Goal: Transaction & Acquisition: Purchase product/service

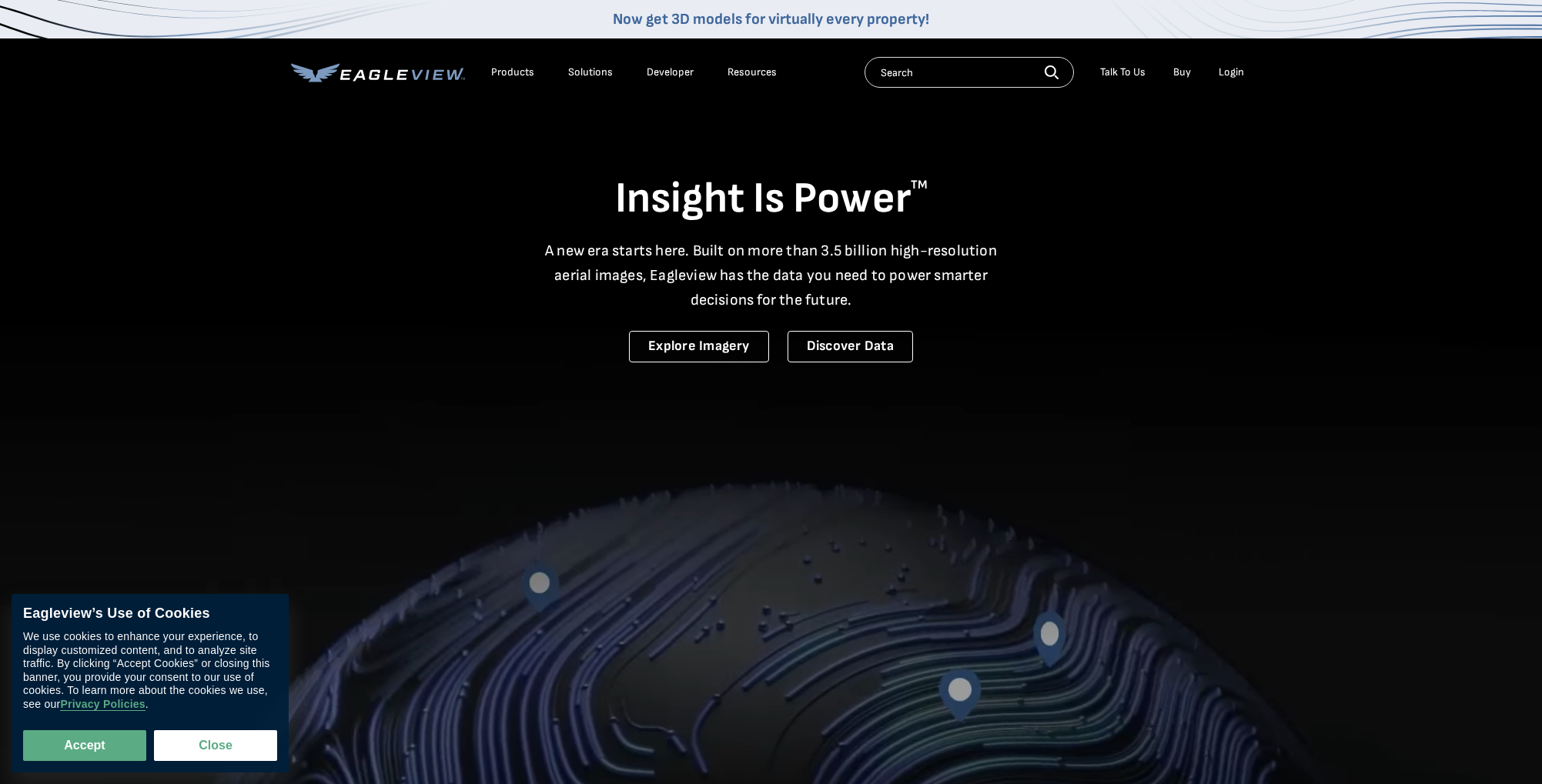
click at [1232, 70] on div "Login" at bounding box center [1231, 73] width 26 height 14
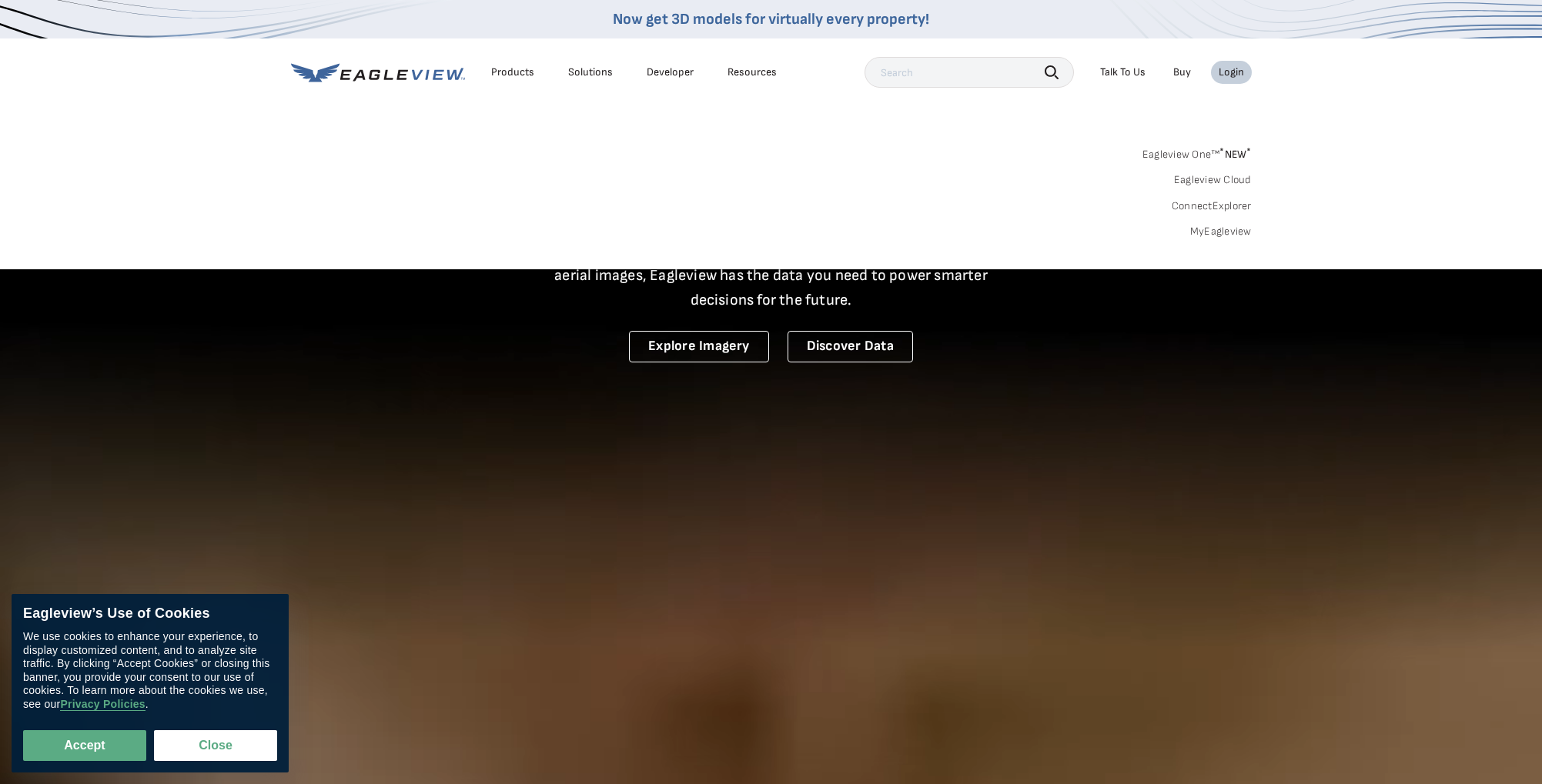
click at [1001, 72] on input "text" at bounding box center [969, 73] width 210 height 31
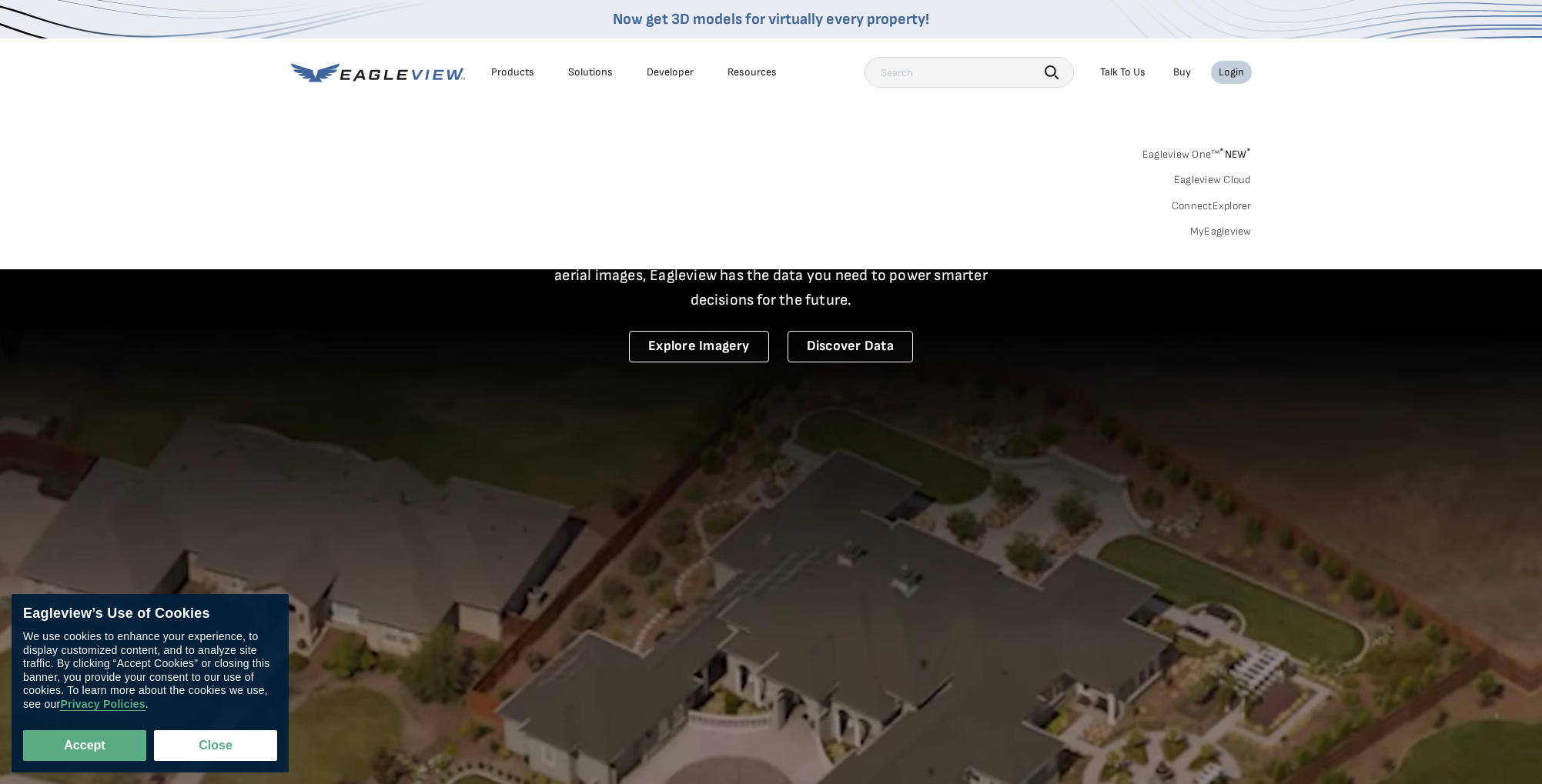
click at [1247, 71] on nav "Now get 3D models for virtually every property! Products Solutions Developer Re…" at bounding box center [771, 135] width 1542 height 269
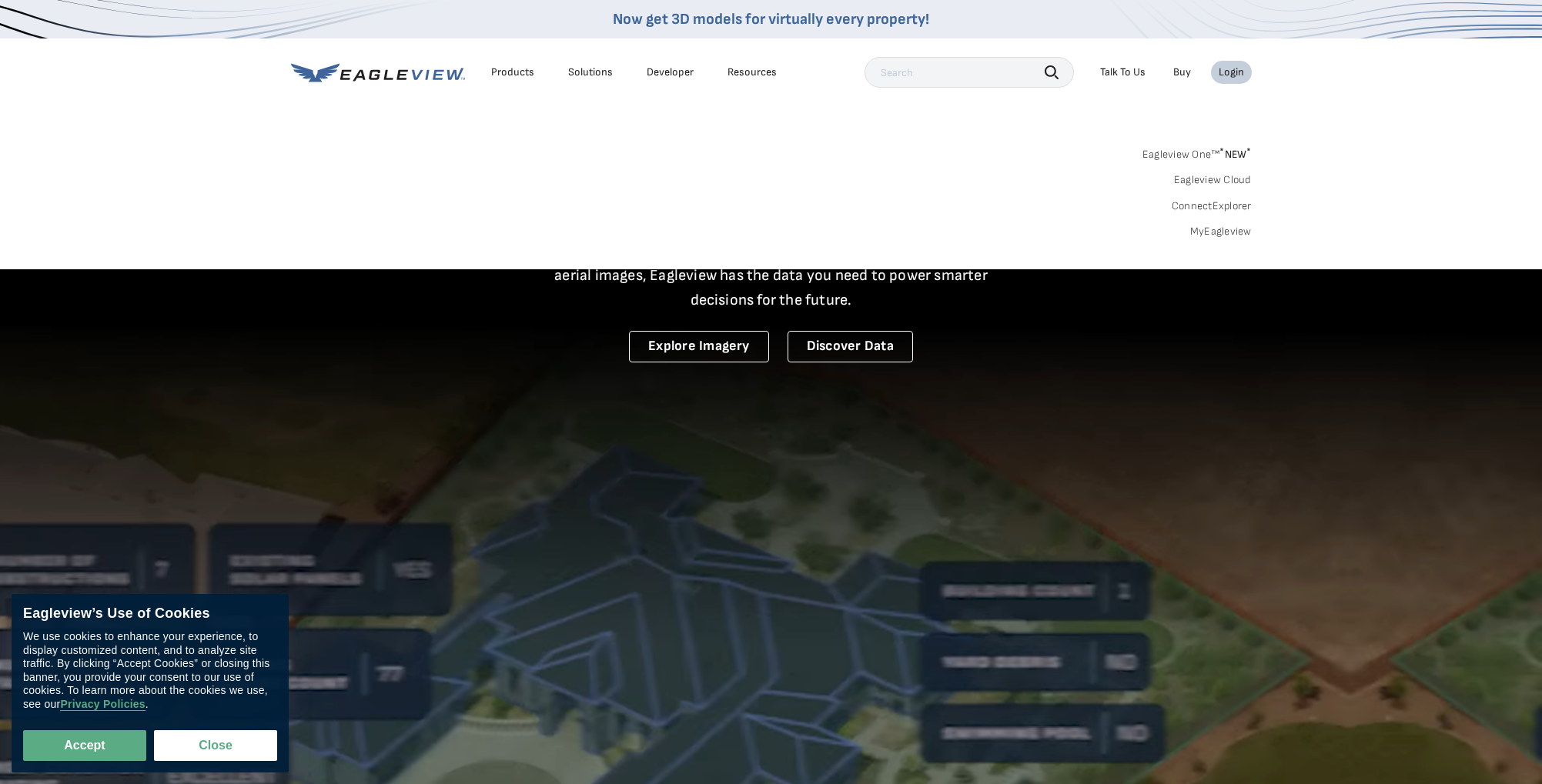
click at [1239, 71] on div "Login" at bounding box center [1231, 73] width 26 height 14
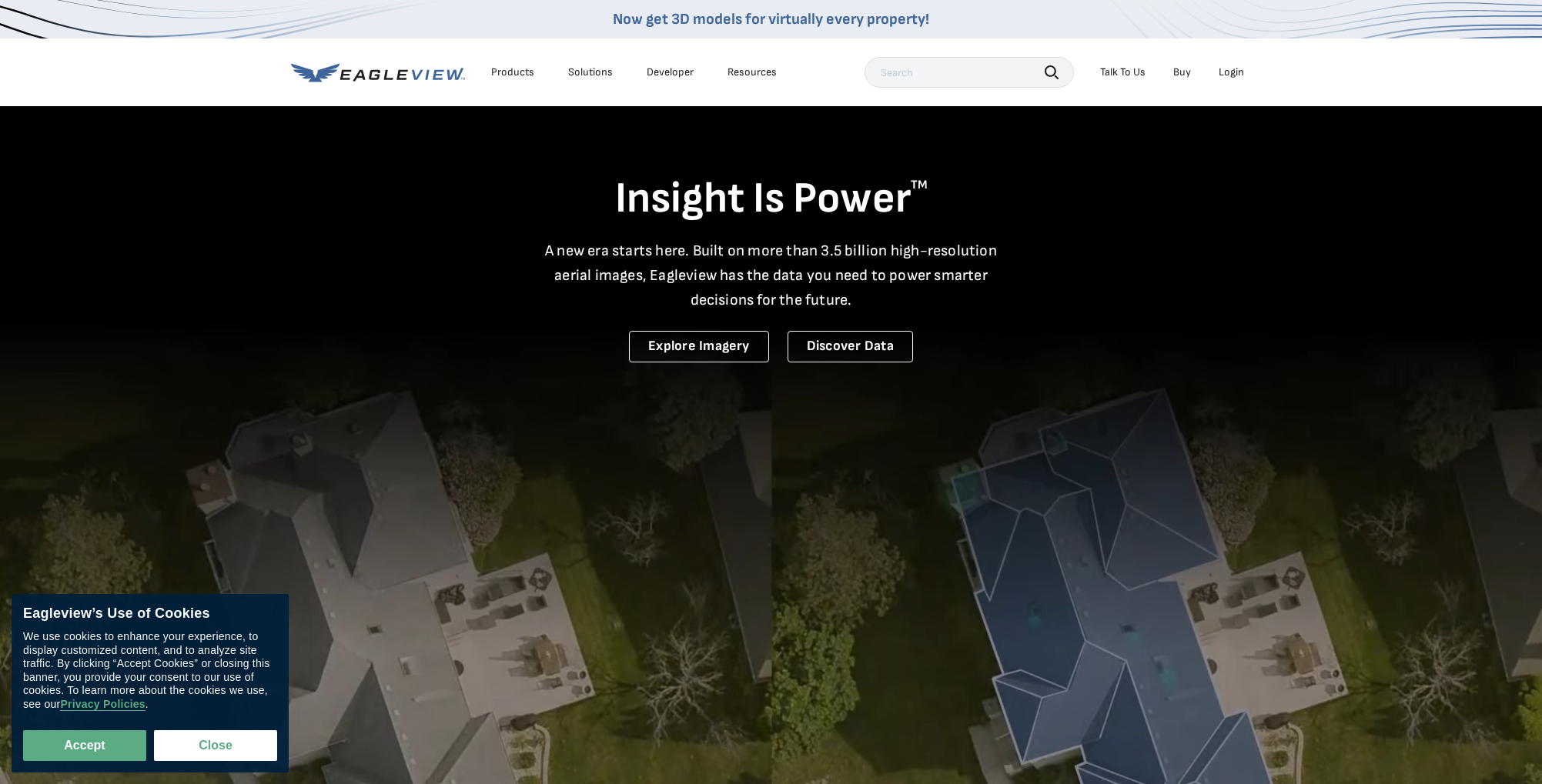
click at [1224, 72] on div "Login" at bounding box center [1231, 73] width 26 height 14
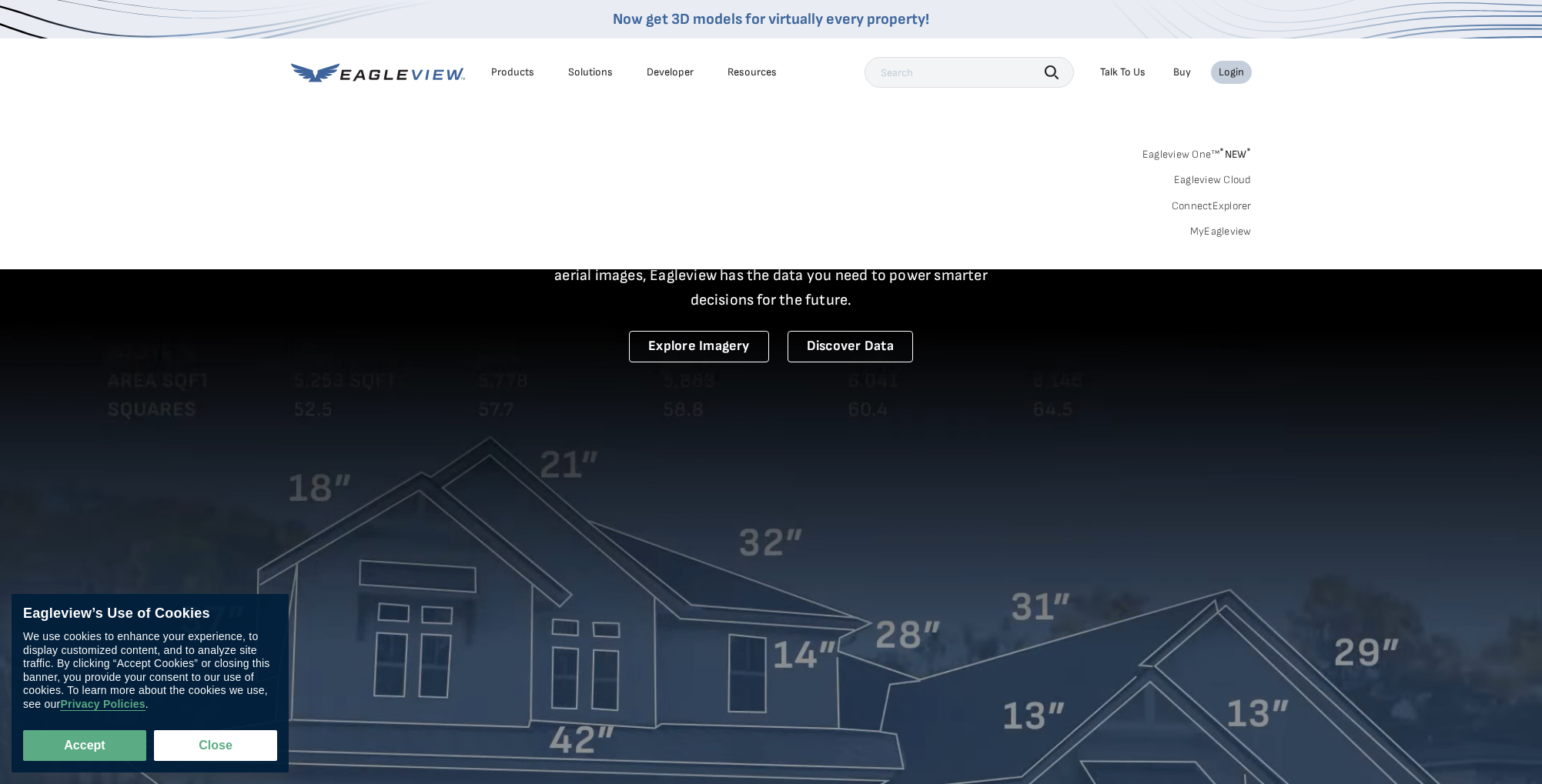
click at [1229, 152] on span "* NEW *" at bounding box center [1235, 154] width 32 height 13
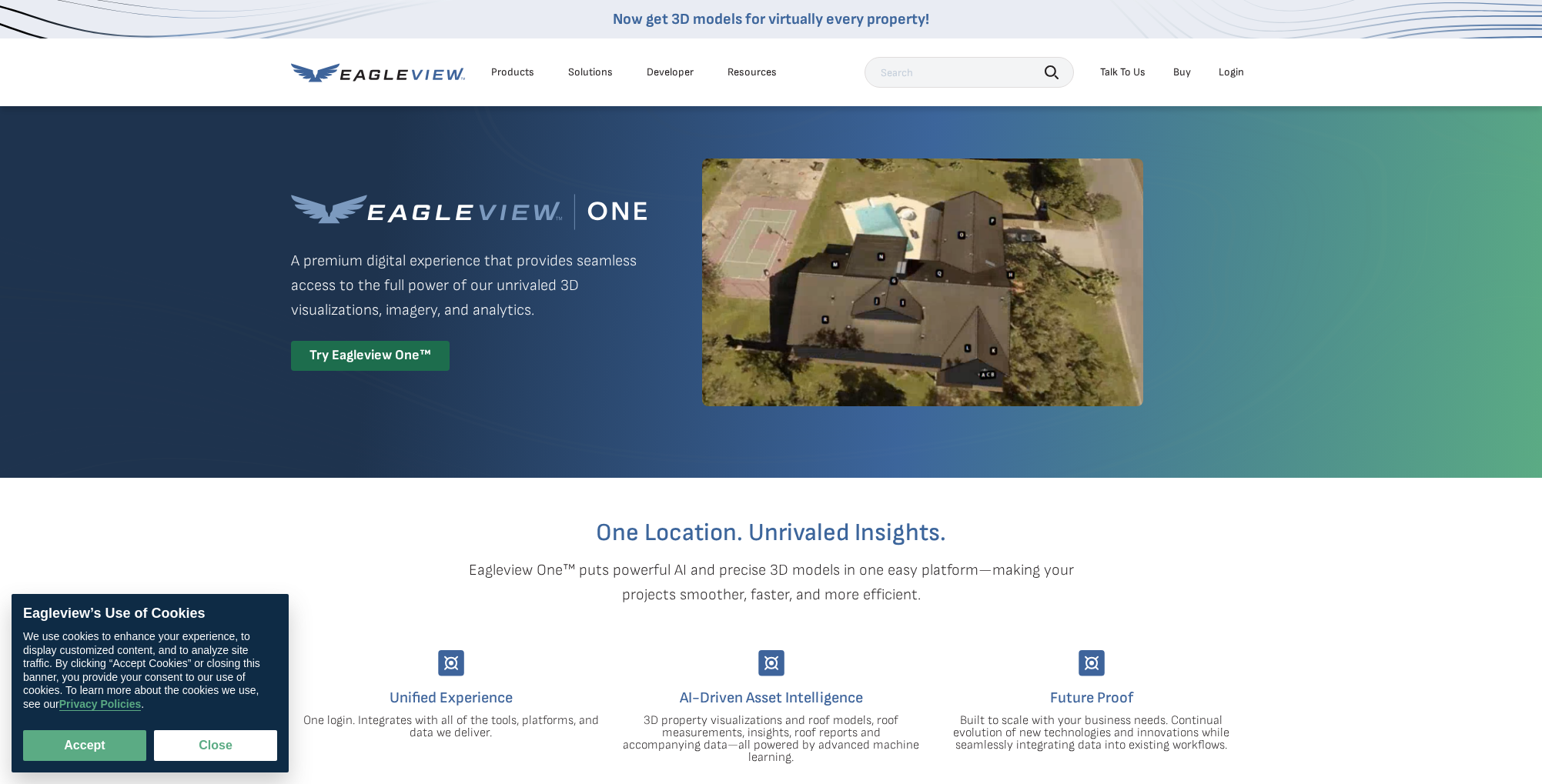
click at [1233, 68] on div "Login" at bounding box center [1231, 73] width 26 height 14
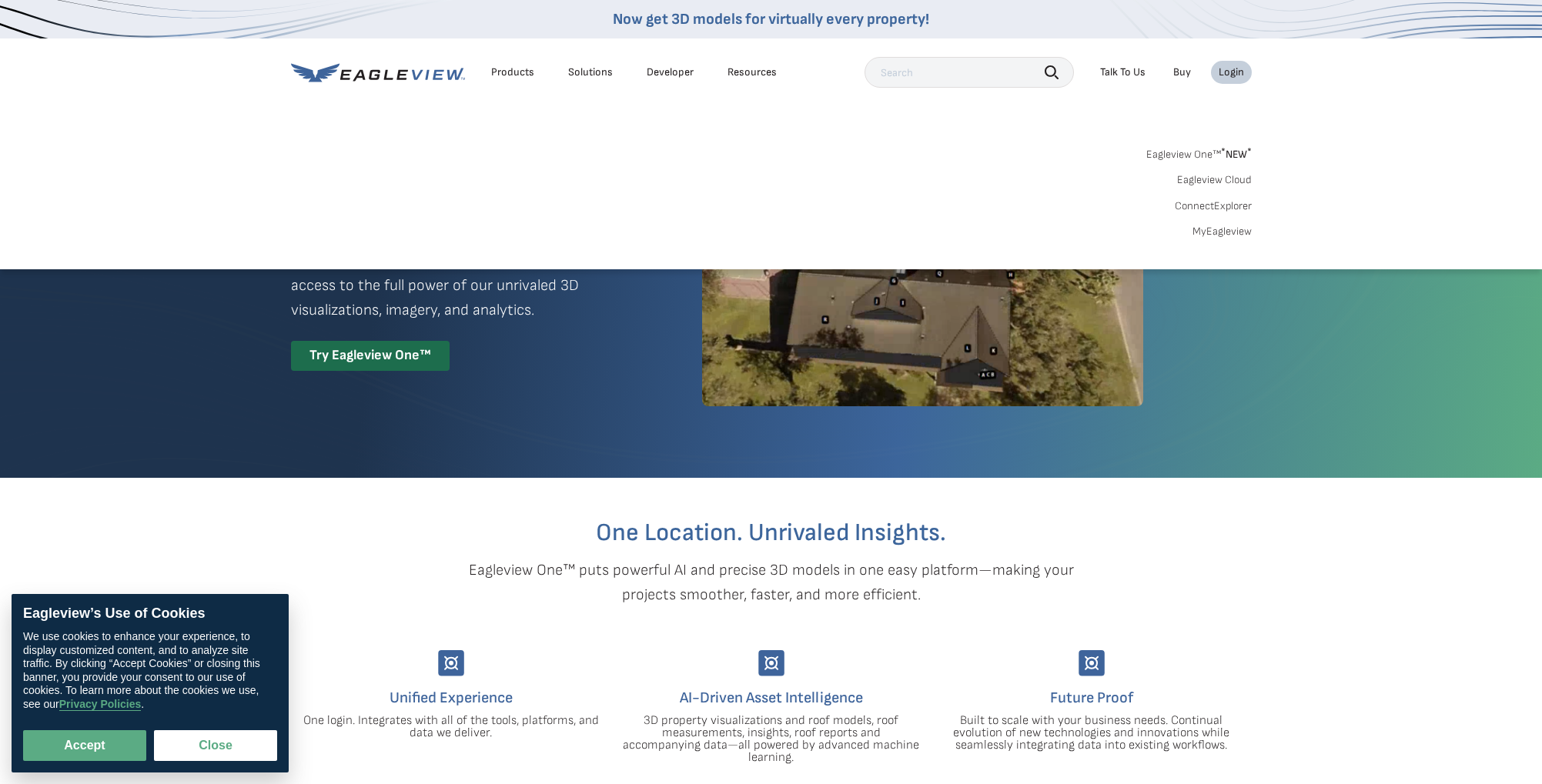
click at [1220, 202] on link "ConnectExplorer" at bounding box center [1213, 206] width 77 height 14
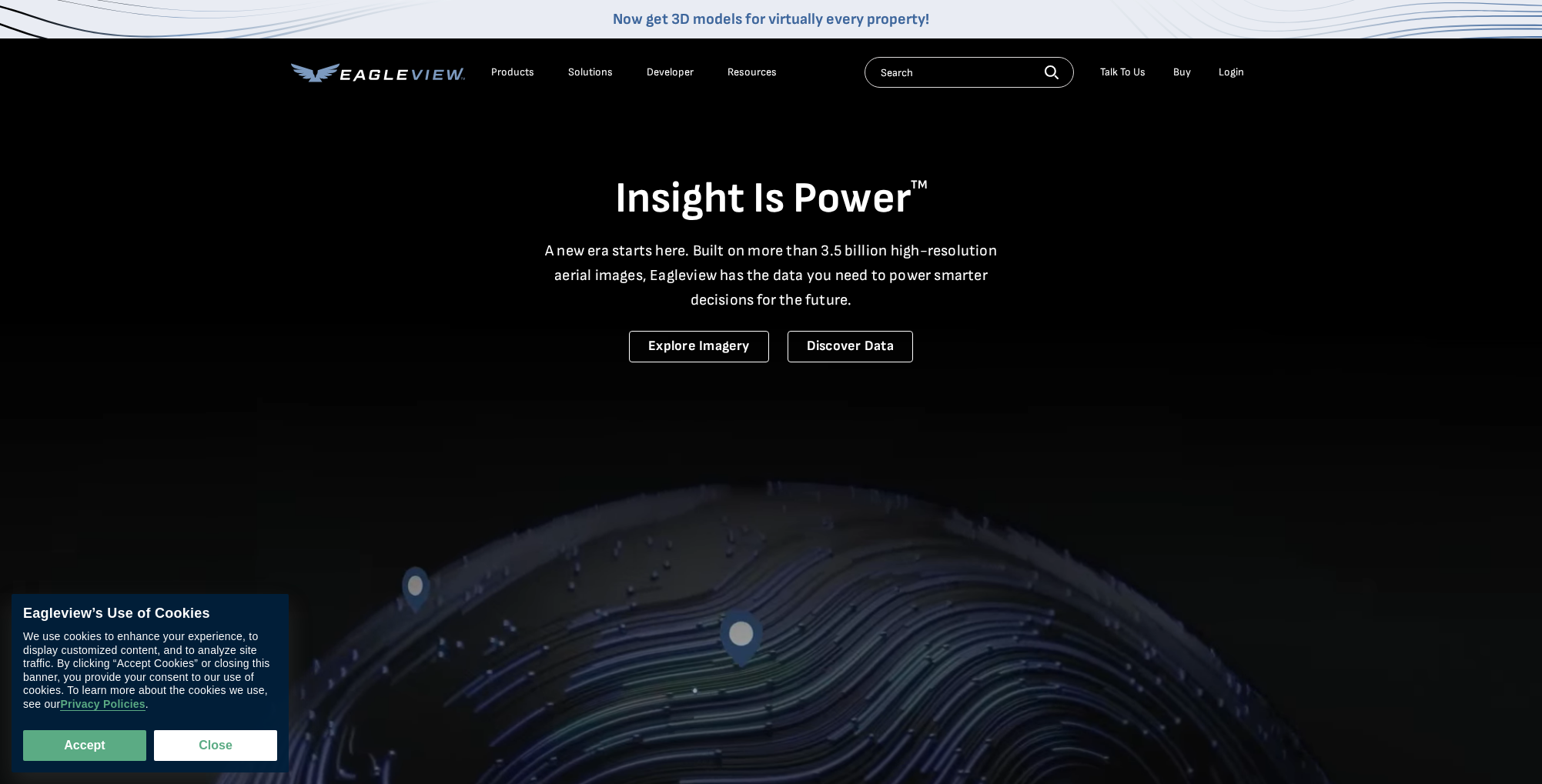
click at [1224, 71] on div "Login" at bounding box center [1231, 73] width 26 height 14
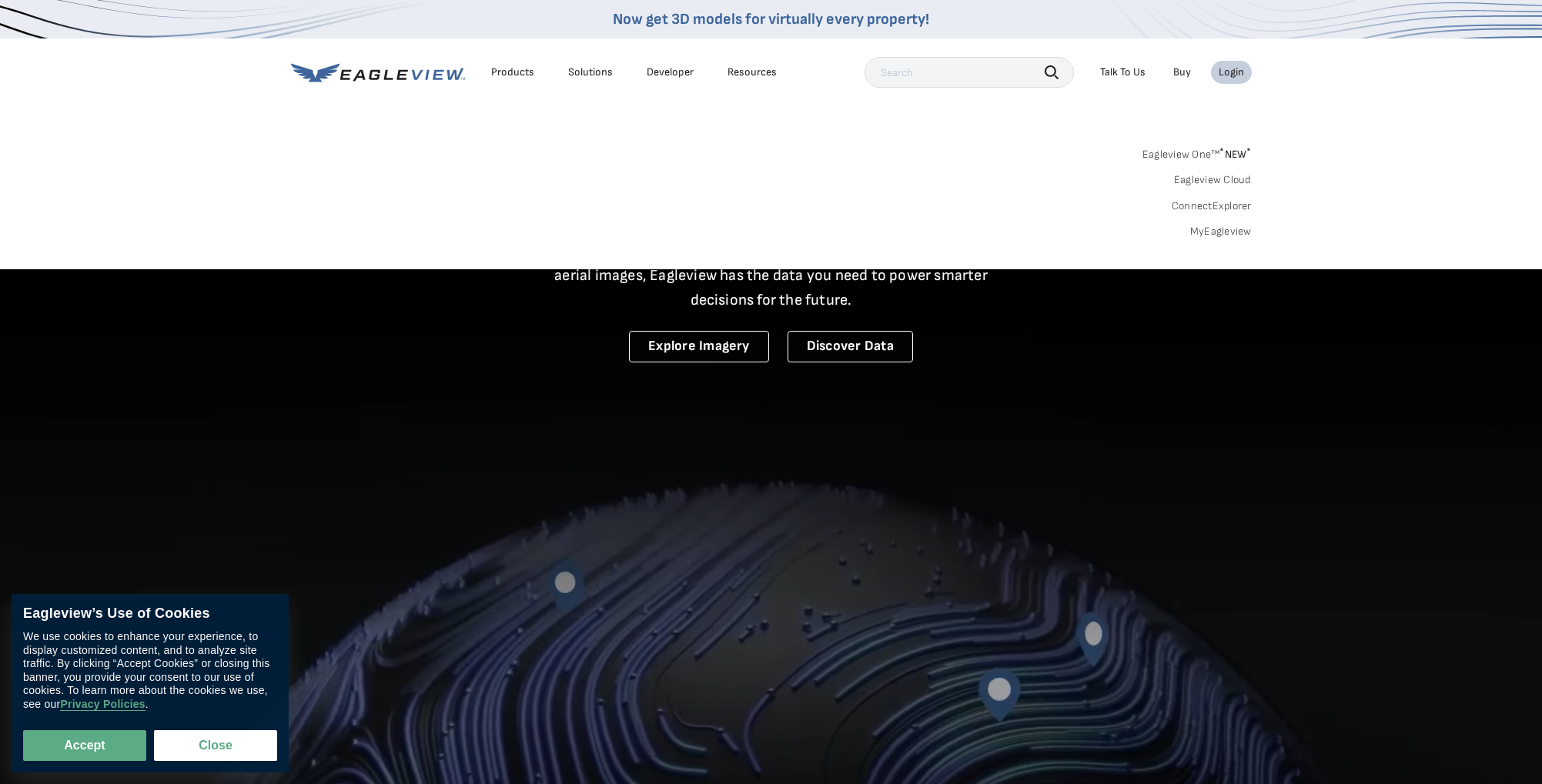
click at [1195, 207] on link "ConnectExplorer" at bounding box center [1212, 206] width 80 height 14
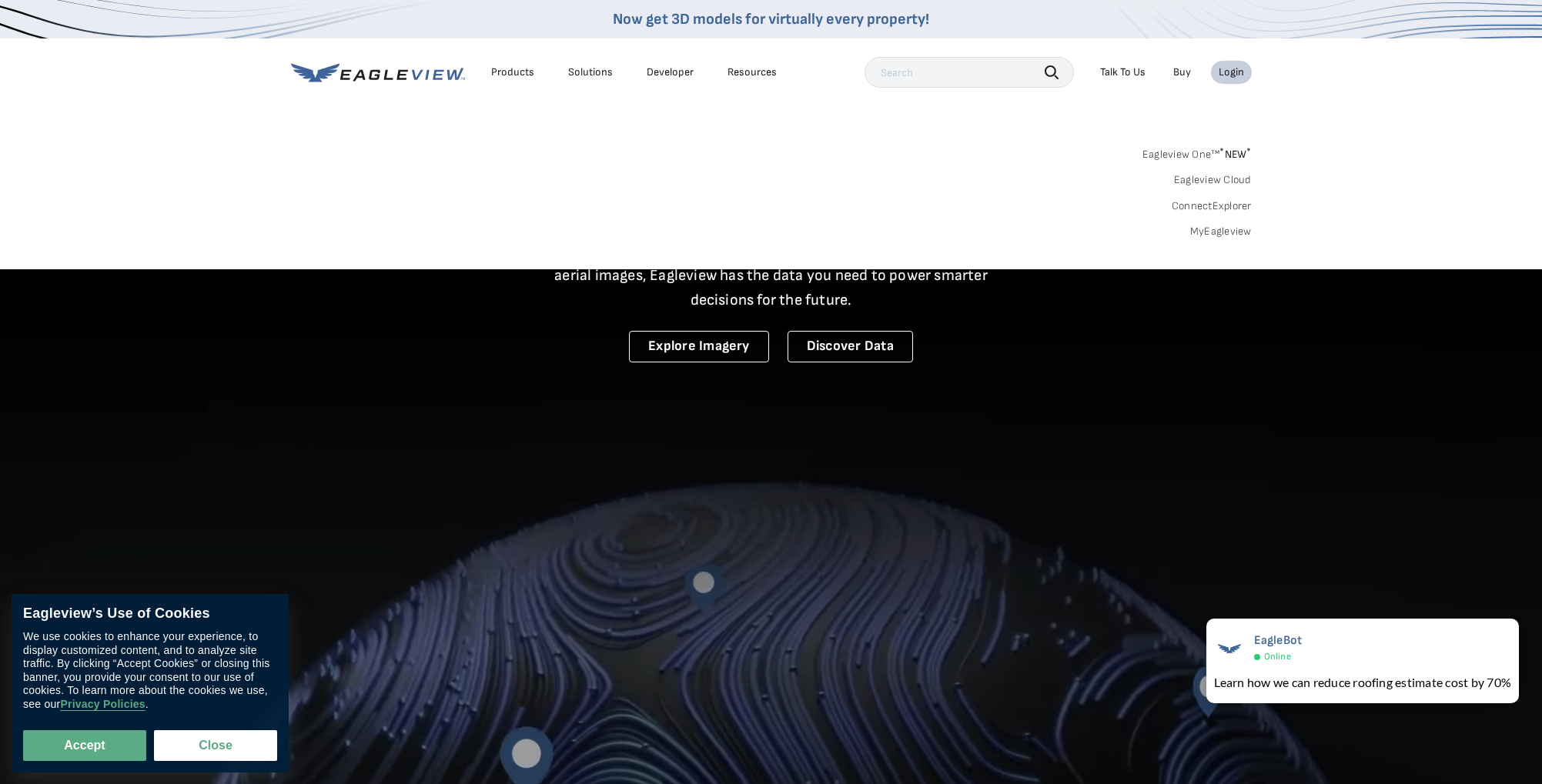
click at [1234, 77] on div "Login" at bounding box center [1231, 73] width 26 height 14
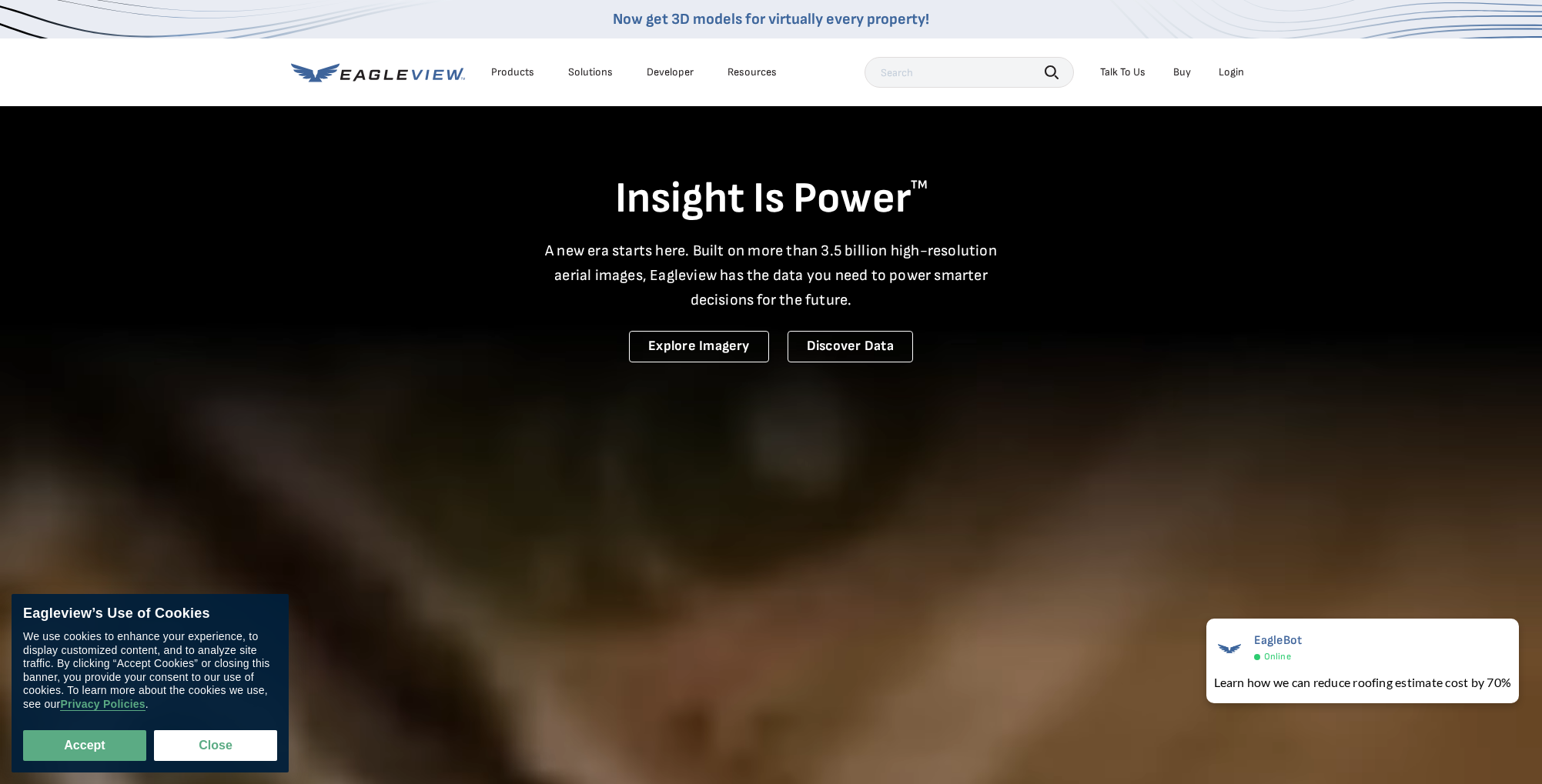
click at [1234, 73] on div "Login" at bounding box center [1231, 73] width 26 height 14
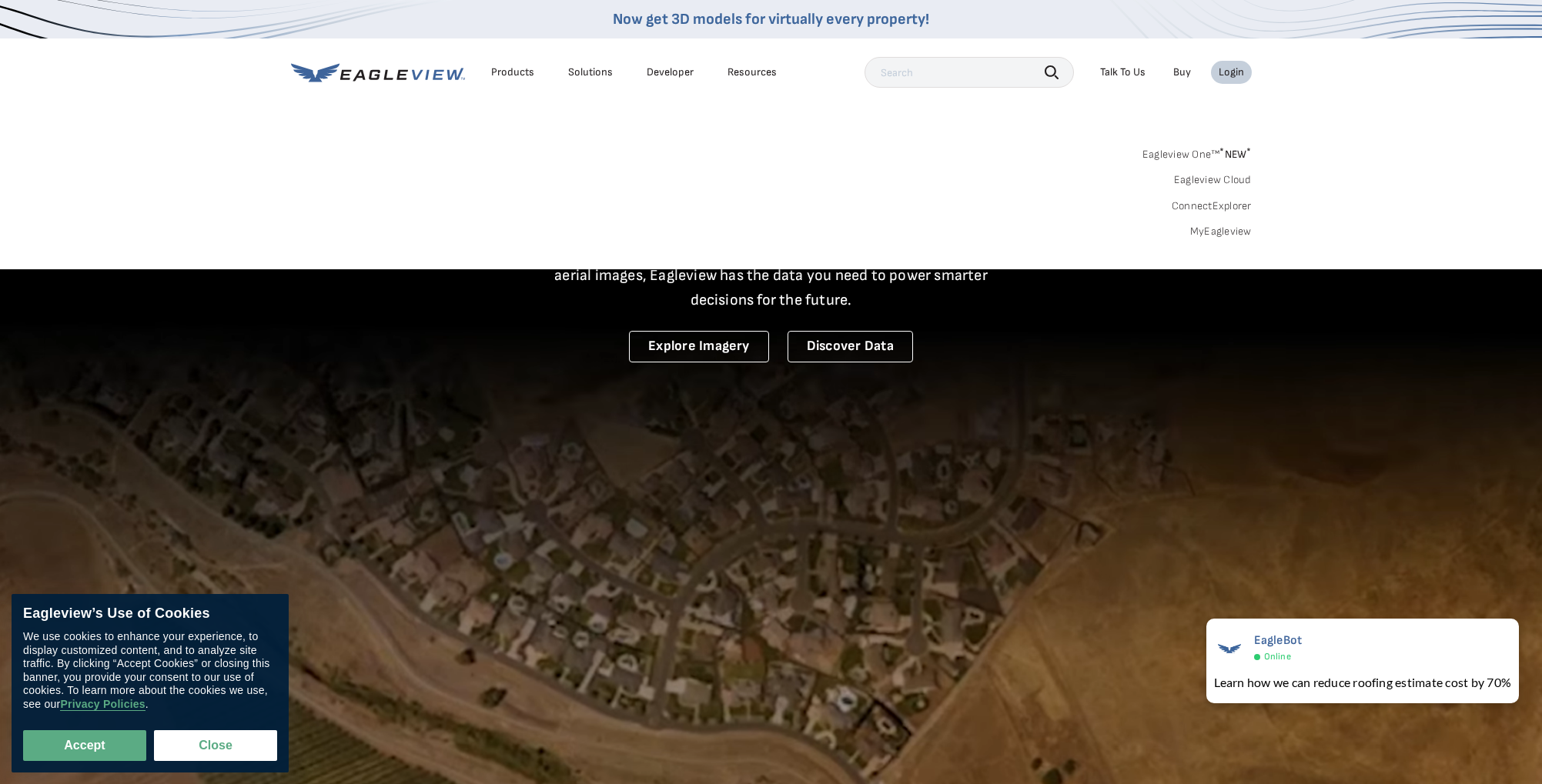
click at [1214, 233] on link "MyEagleview" at bounding box center [1221, 232] width 62 height 14
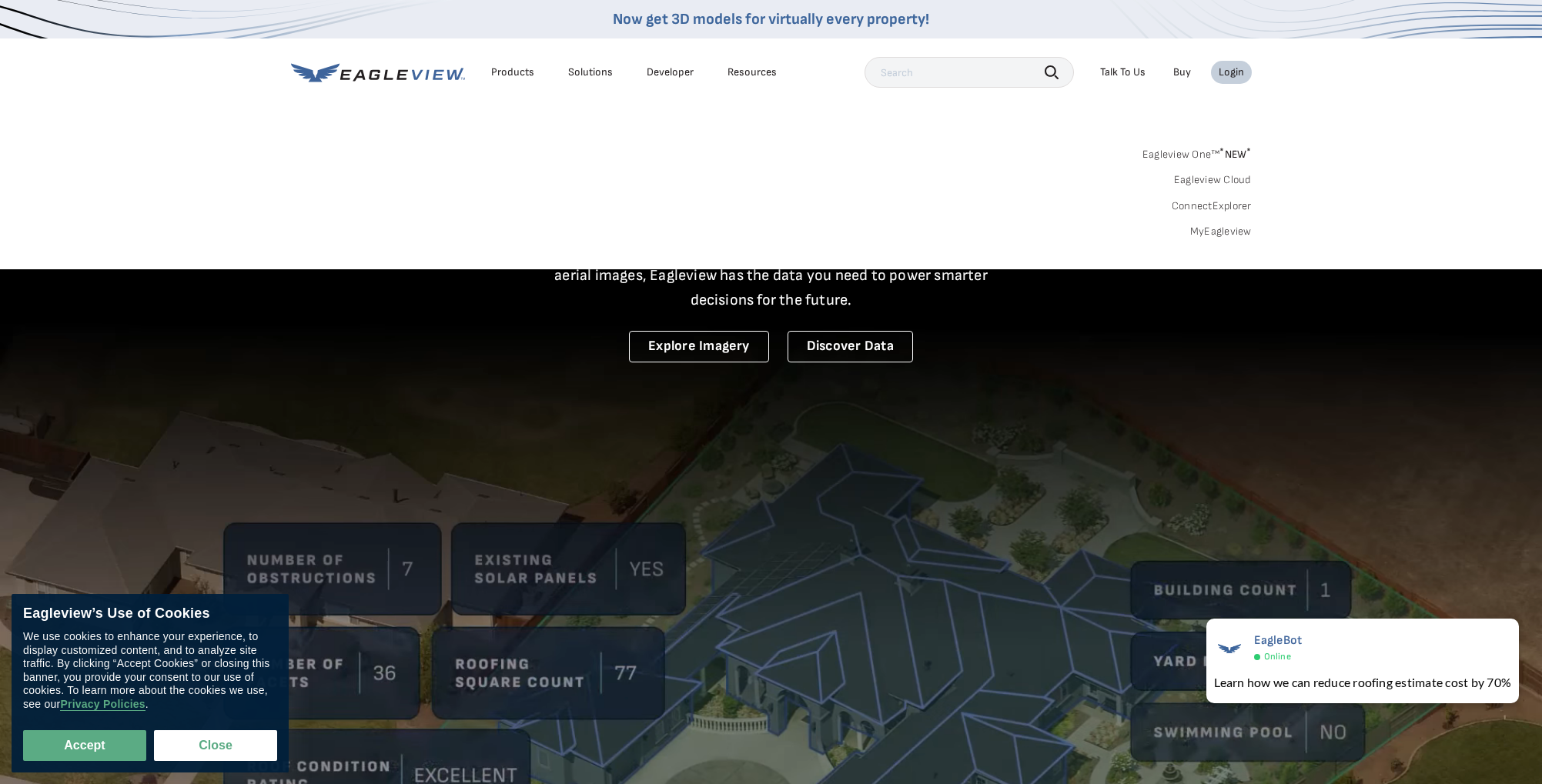
click at [1206, 233] on link "MyEagleview" at bounding box center [1221, 232] width 62 height 14
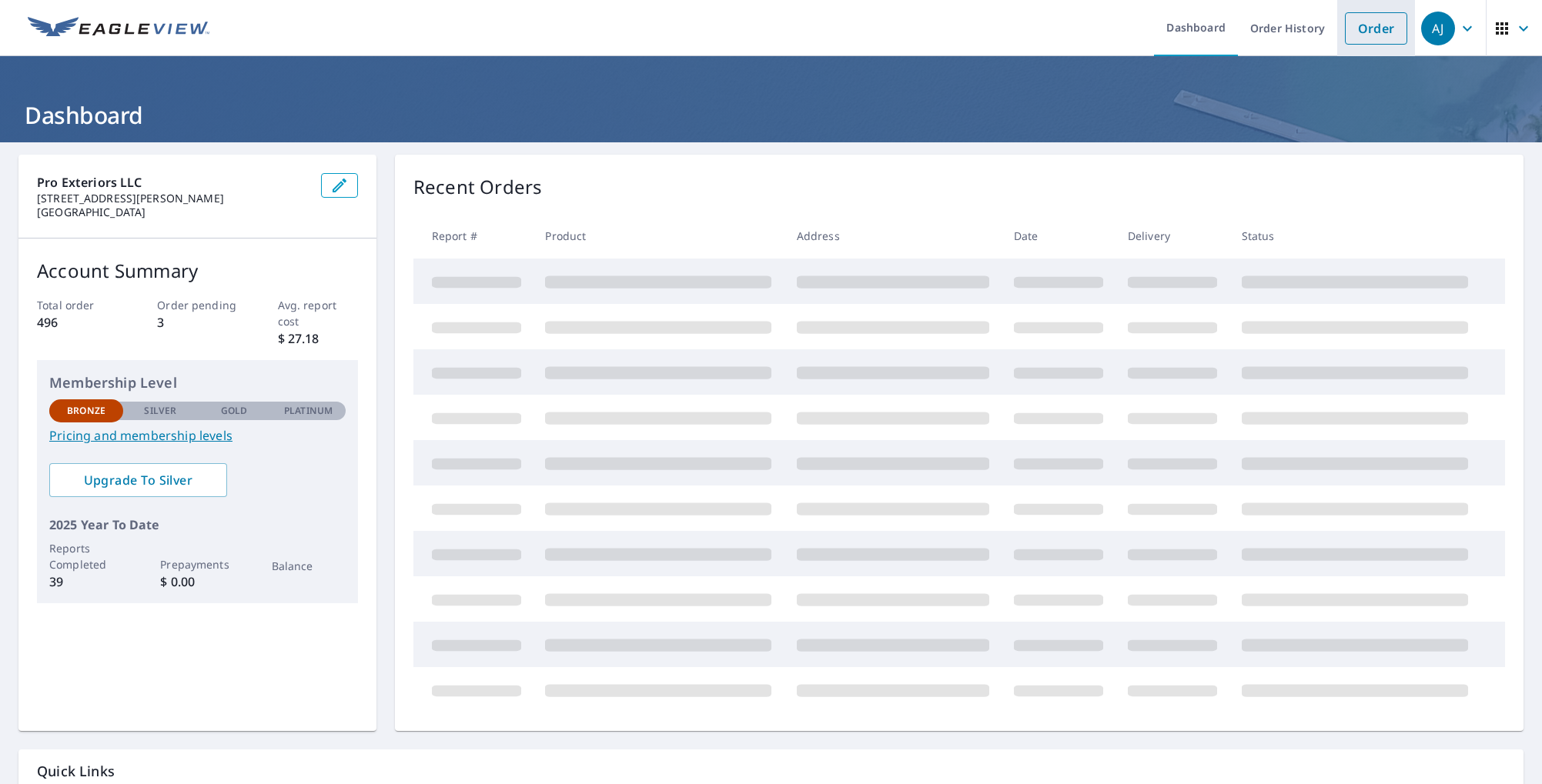
click at [1383, 19] on link "Order" at bounding box center [1376, 29] width 63 height 32
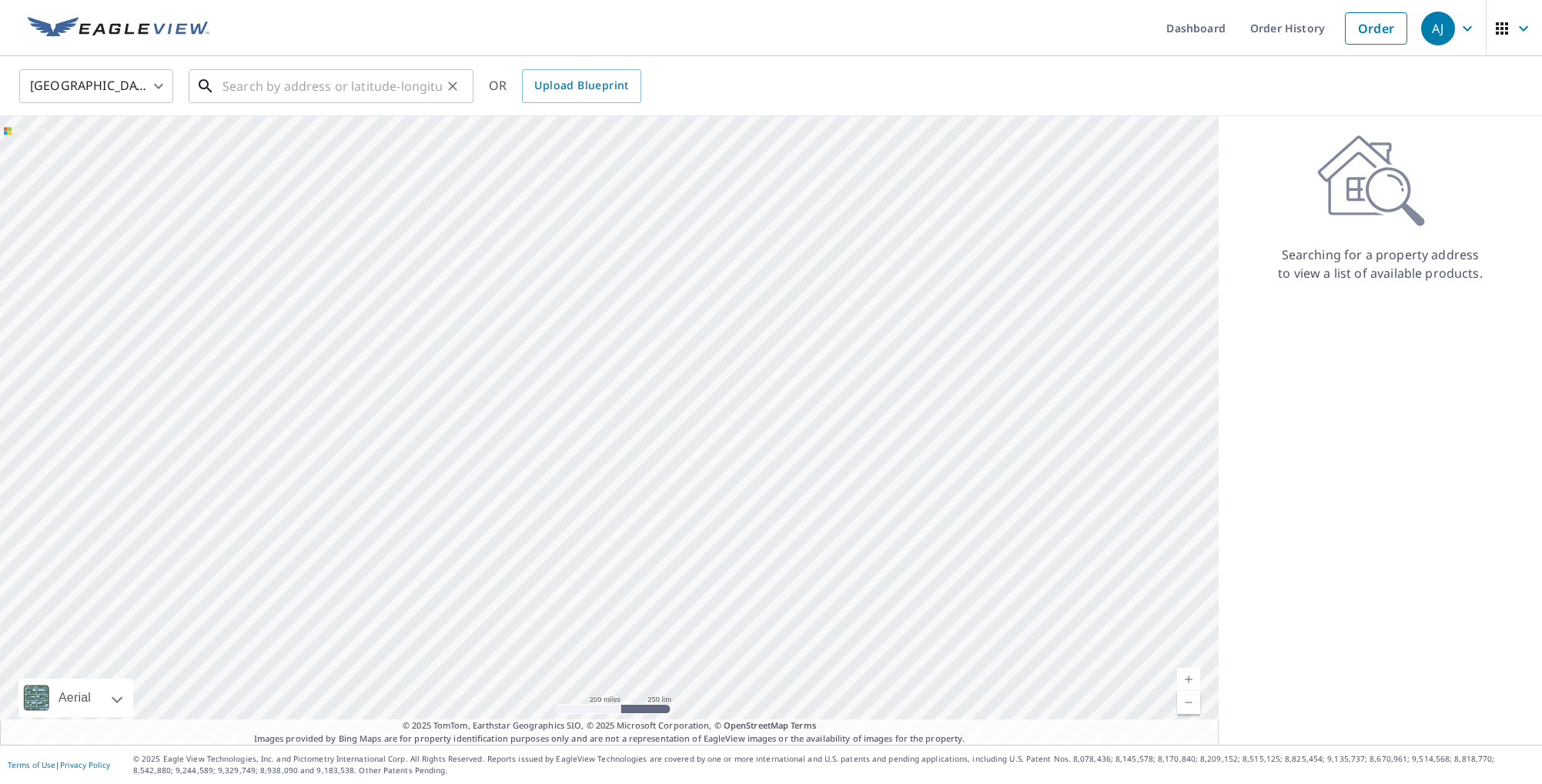
click at [302, 91] on input "text" at bounding box center [333, 87] width 220 height 43
paste input "[STREET_ADDRESS]"
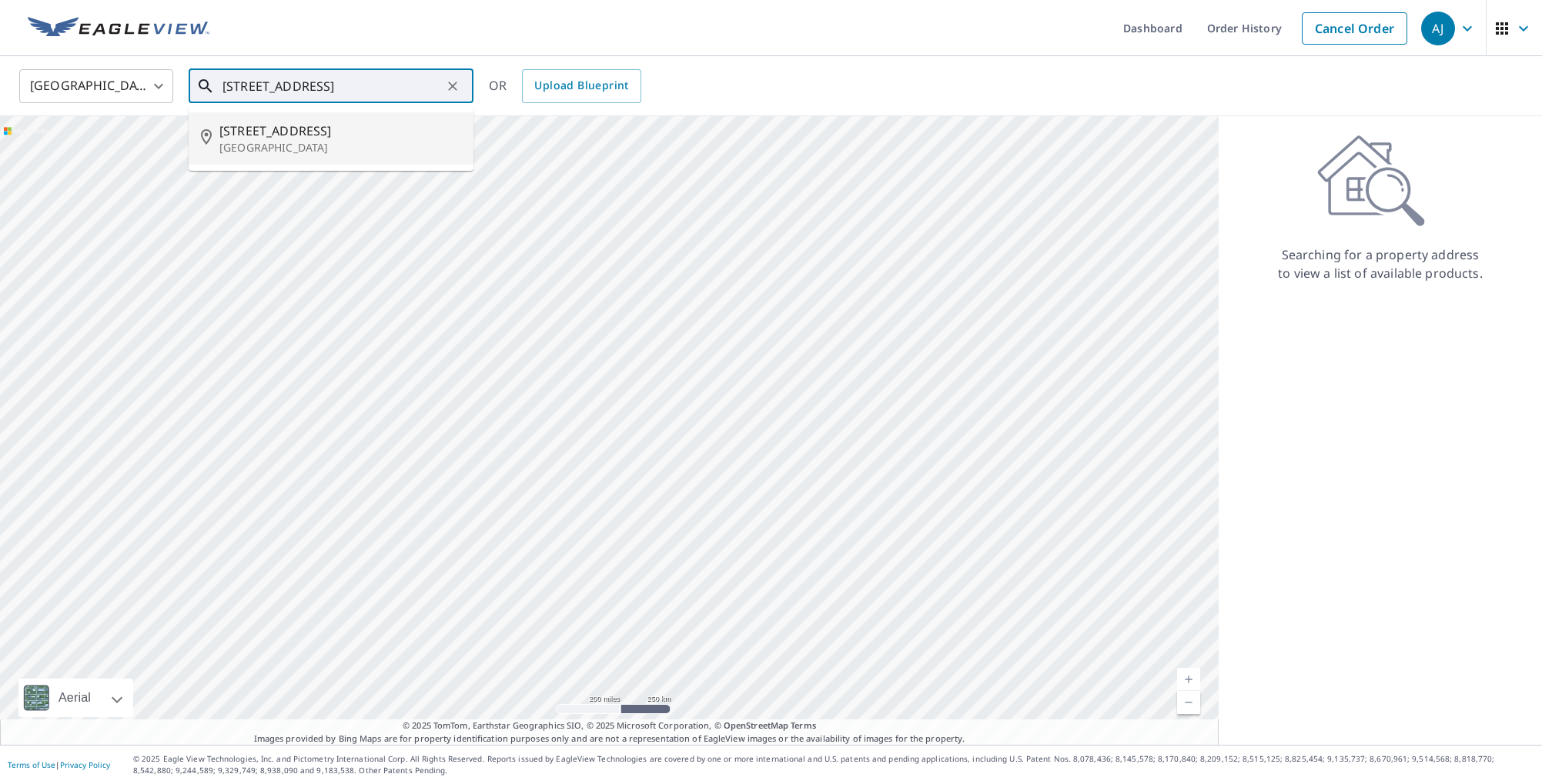
click at [397, 125] on span "[STREET_ADDRESS]" at bounding box center [340, 131] width 242 height 19
type input "[STREET_ADDRESS]"
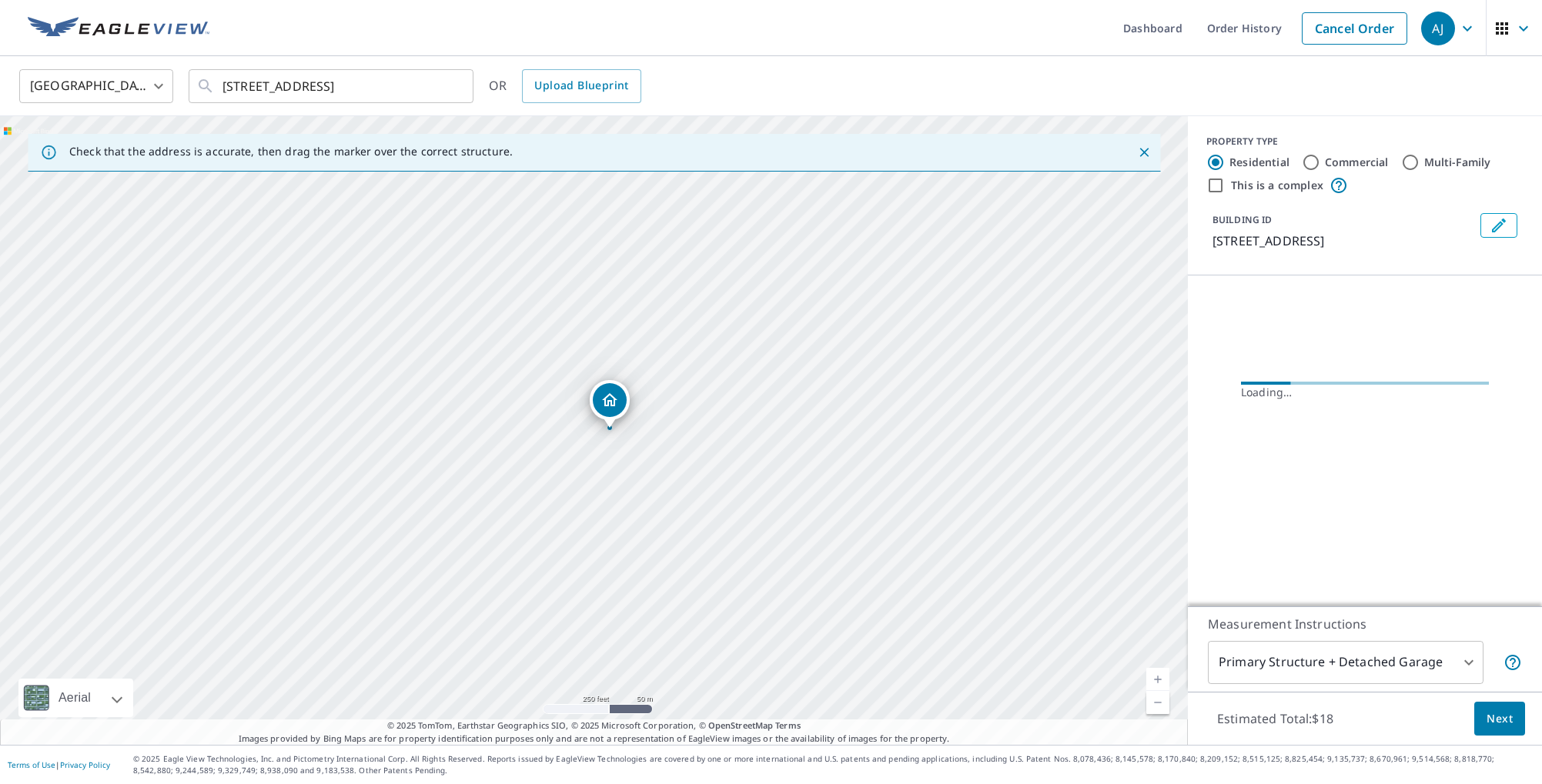
scroll to position [0, 0]
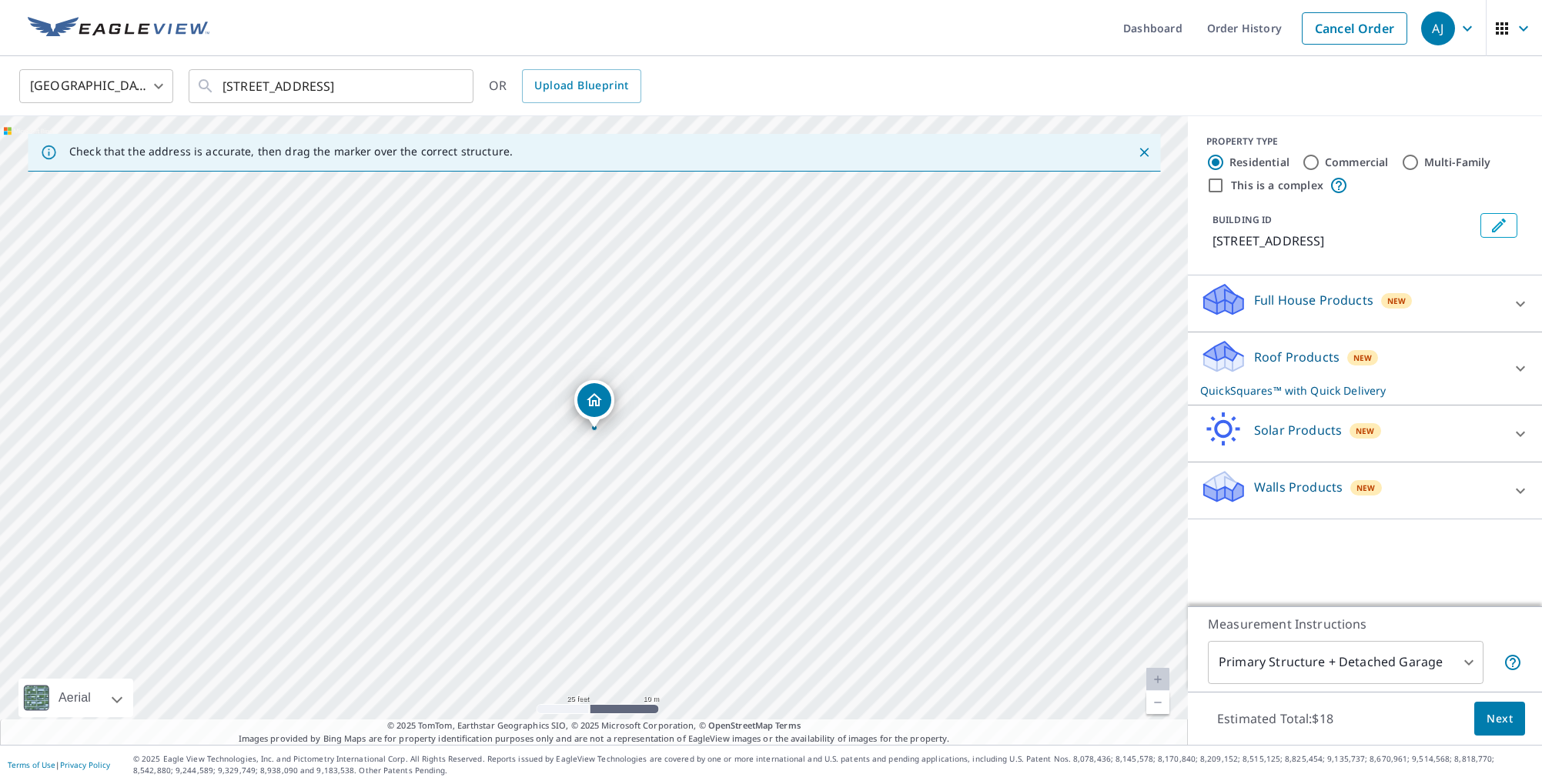
click at [1313, 388] on div "Roof Products New QuickSquares™ with Quick Delivery" at bounding box center [1351, 369] width 302 height 60
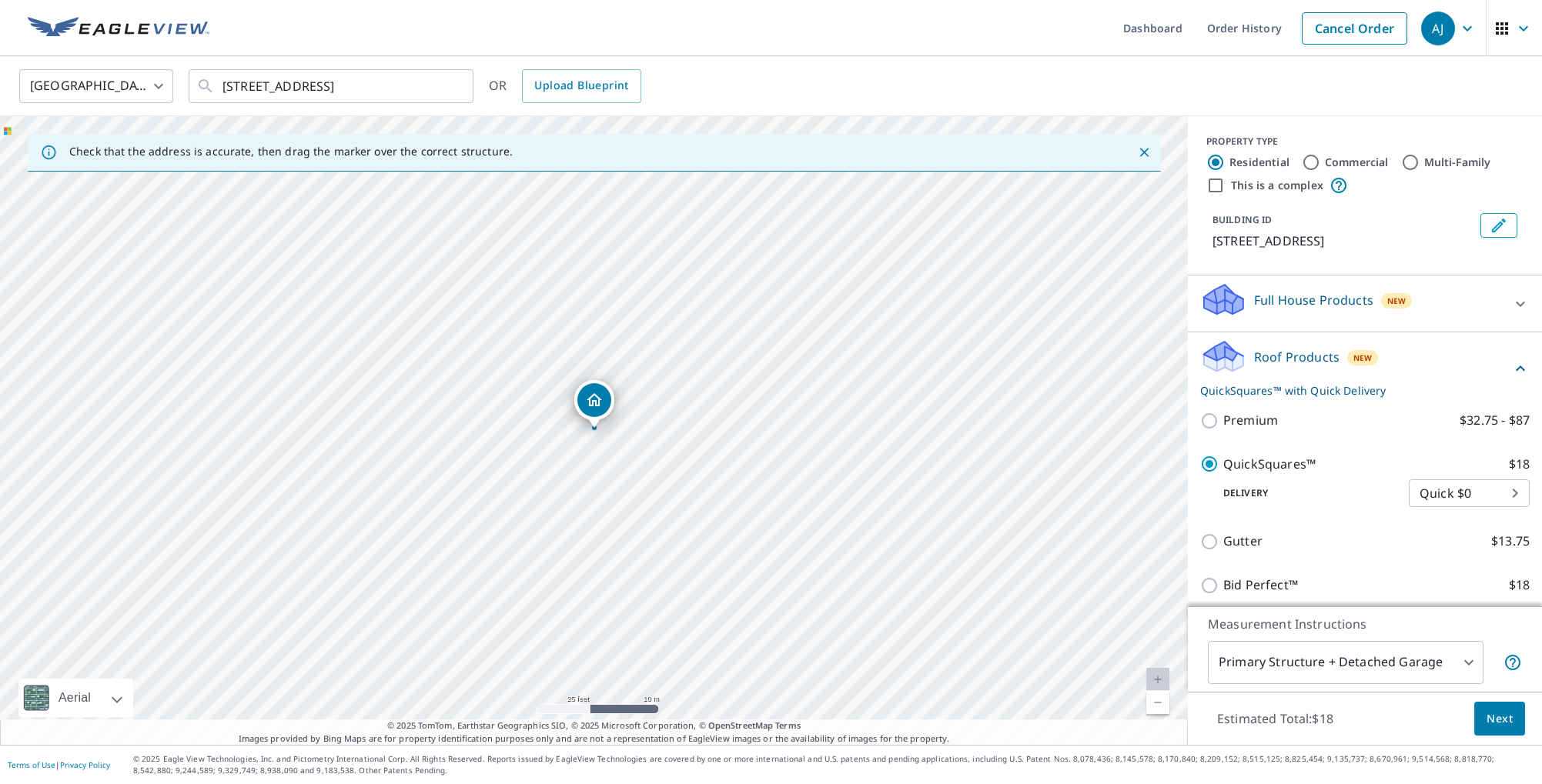
click at [1314, 388] on div "Roof Products New QuickSquares™ with Quick Delivery" at bounding box center [1356, 369] width 311 height 60
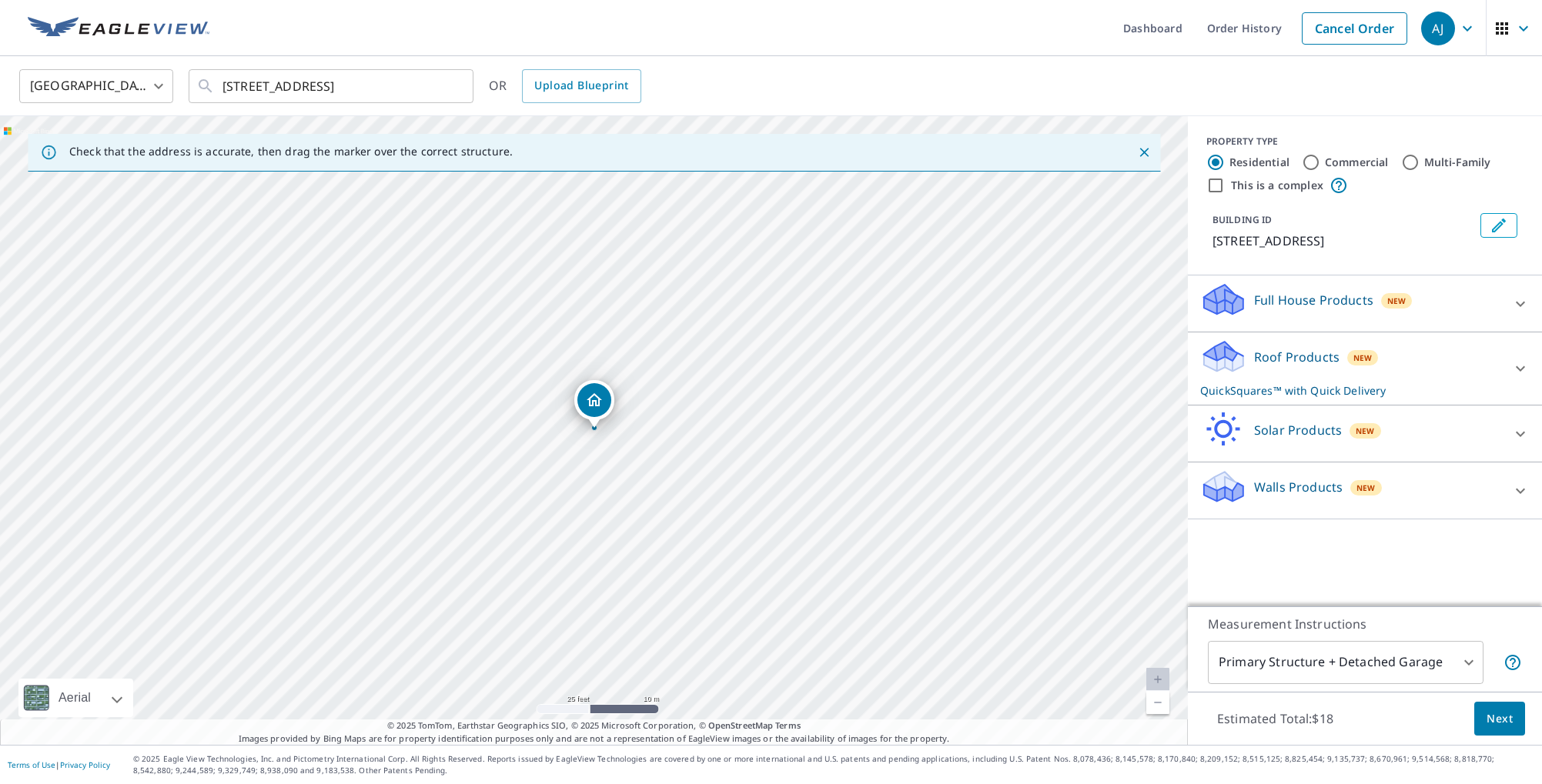
click at [1351, 309] on p "Full House Products" at bounding box center [1313, 300] width 119 height 19
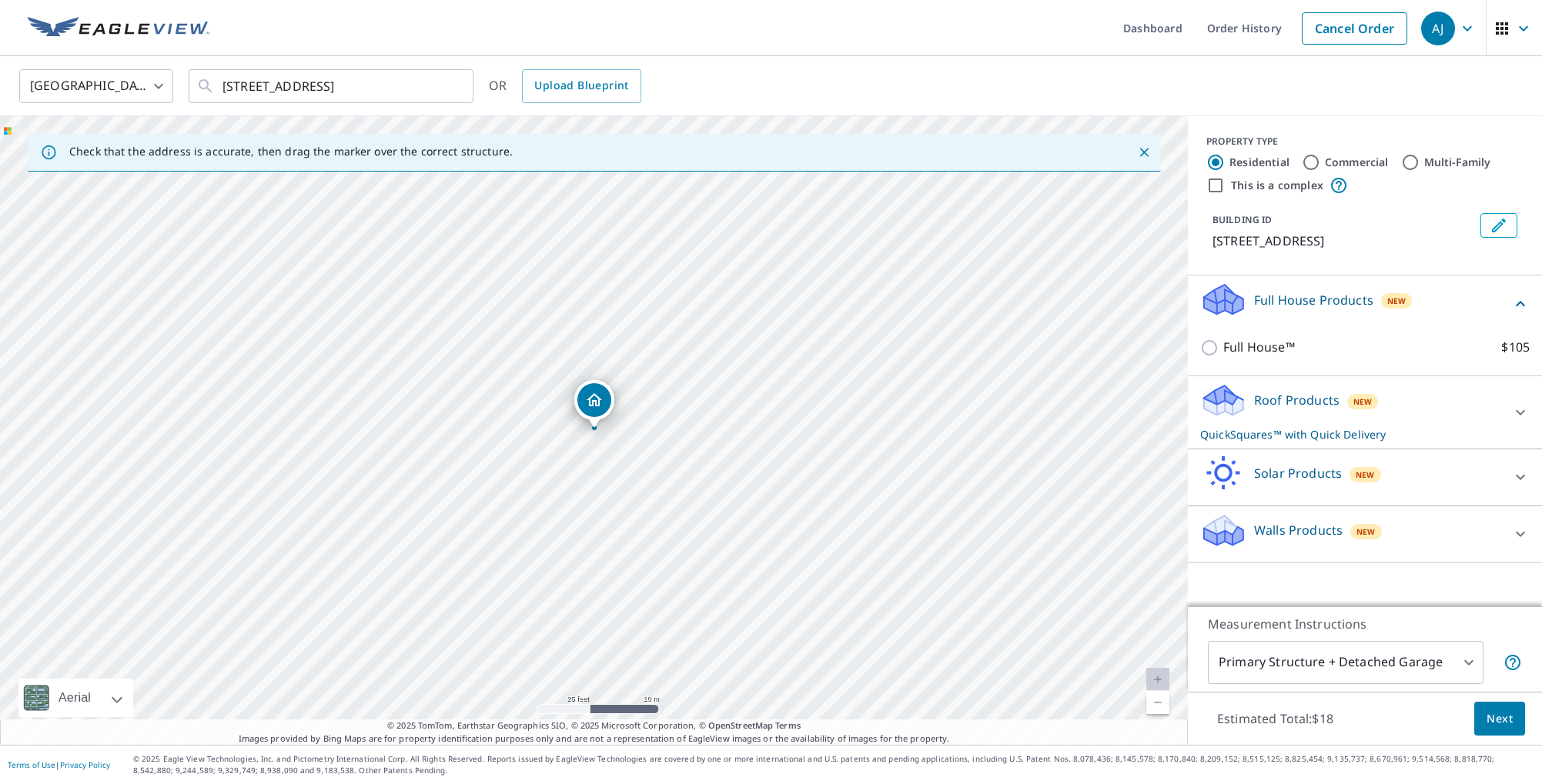
click at [1351, 309] on p "Full House Products" at bounding box center [1313, 300] width 119 height 19
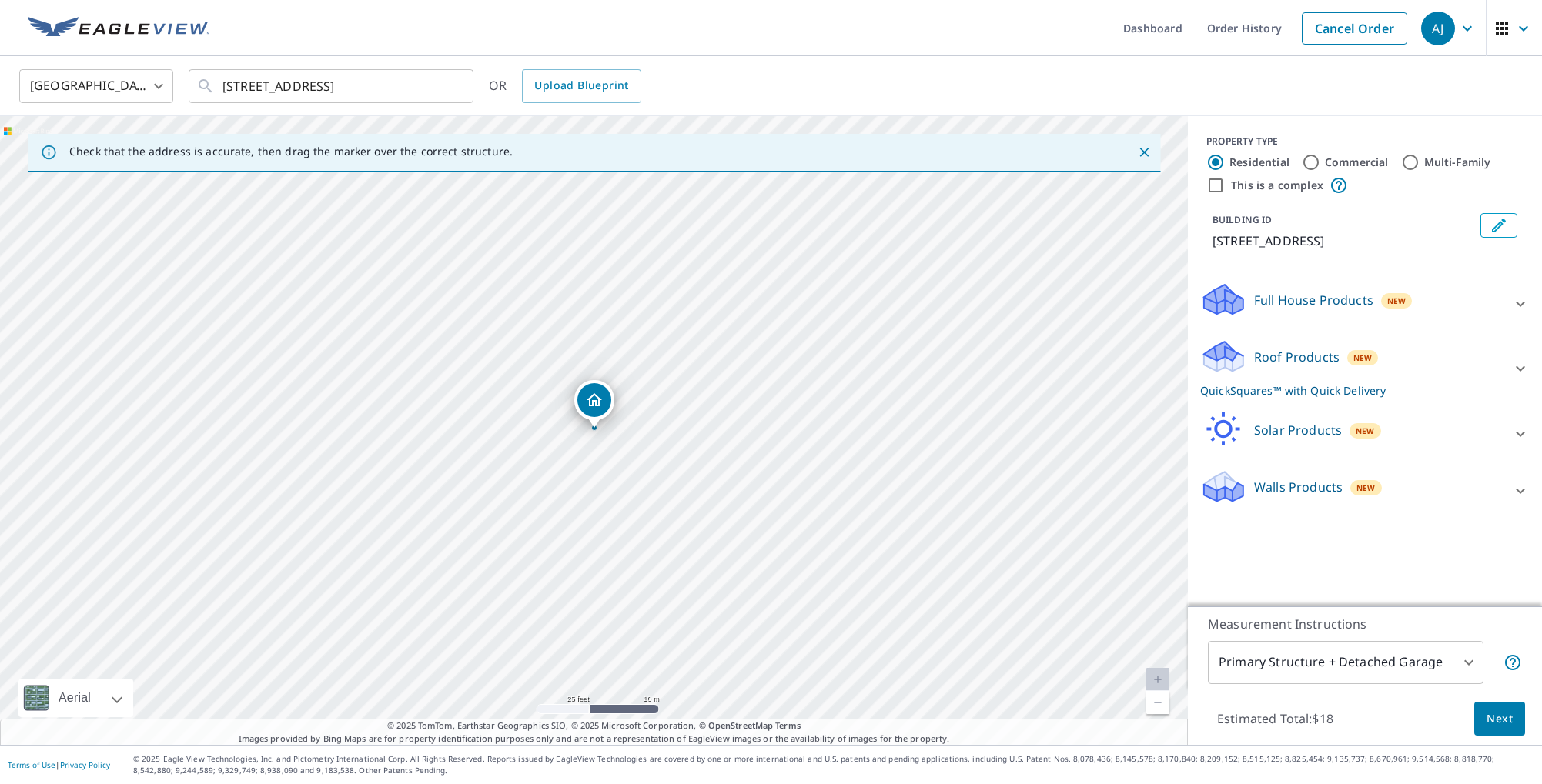
click at [1419, 397] on div "Roof Products New QuickSquares™ with Quick Delivery" at bounding box center [1351, 369] width 302 height 60
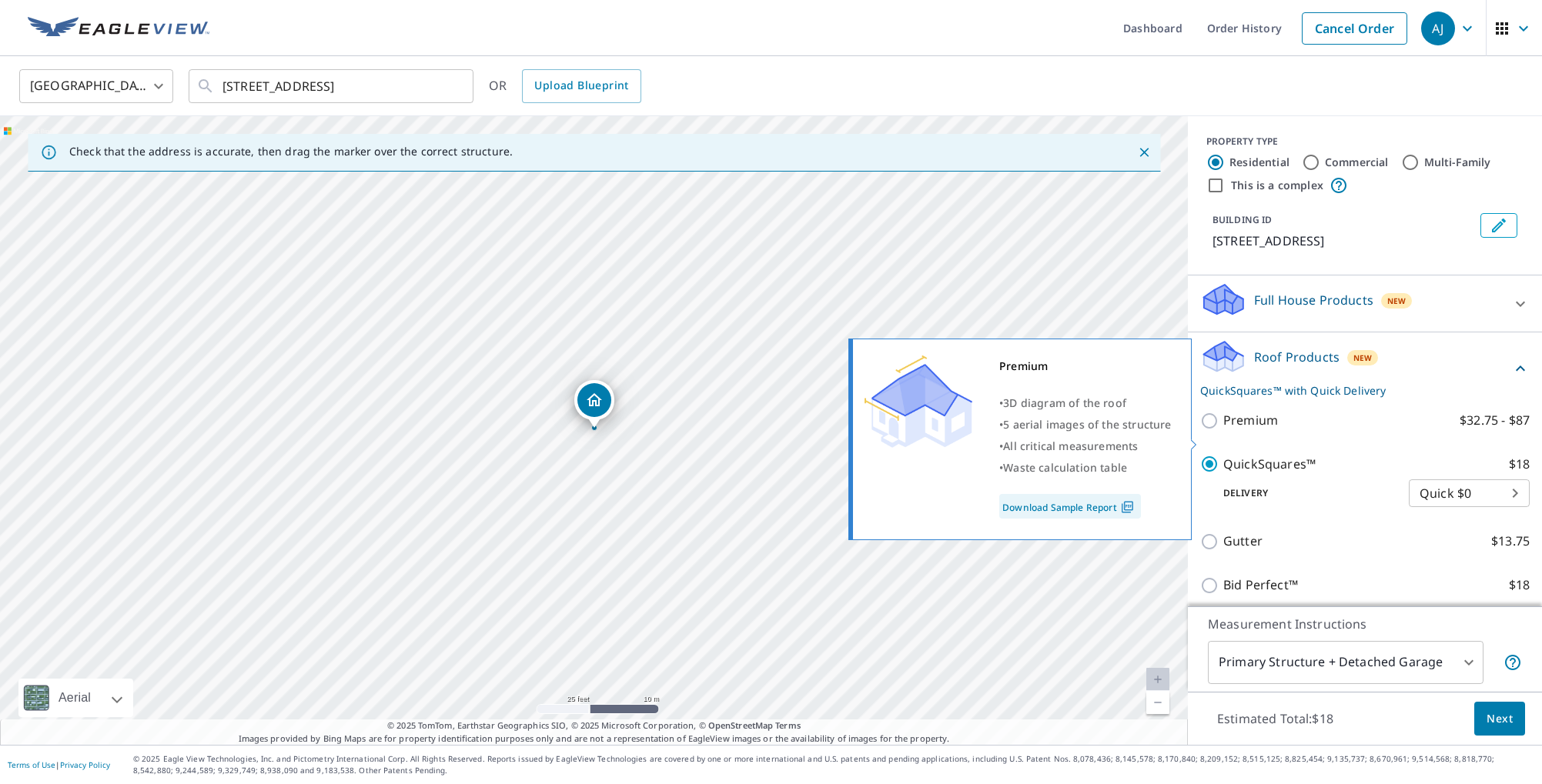
click at [1217, 430] on input "Premium $32.75 - $87" at bounding box center [1212, 421] width 23 height 19
checkbox input "true"
checkbox input "false"
click at [1209, 430] on input "Premium $32.75 - $87" at bounding box center [1212, 421] width 23 height 19
checkbox input "false"
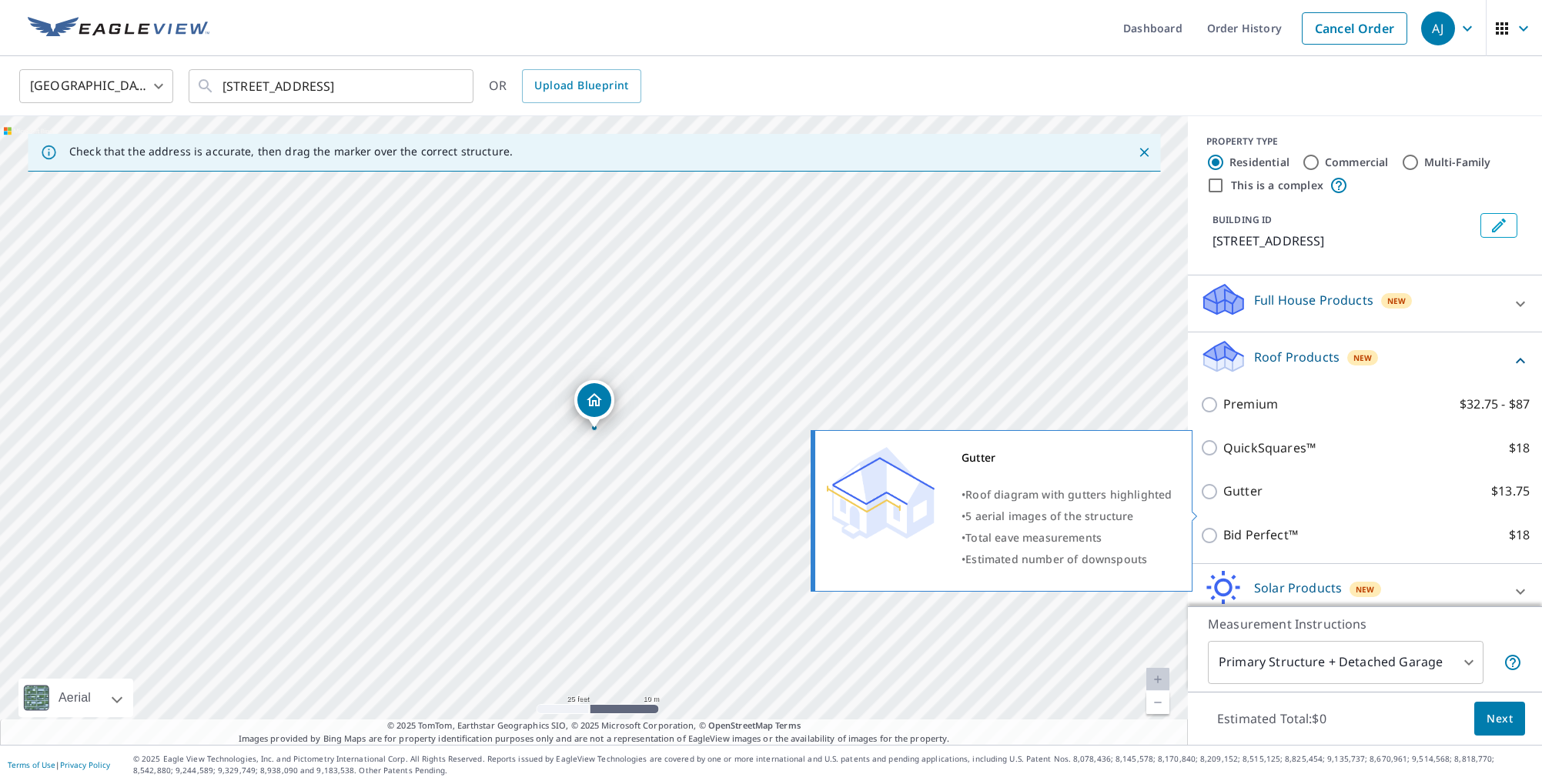
scroll to position [91, 0]
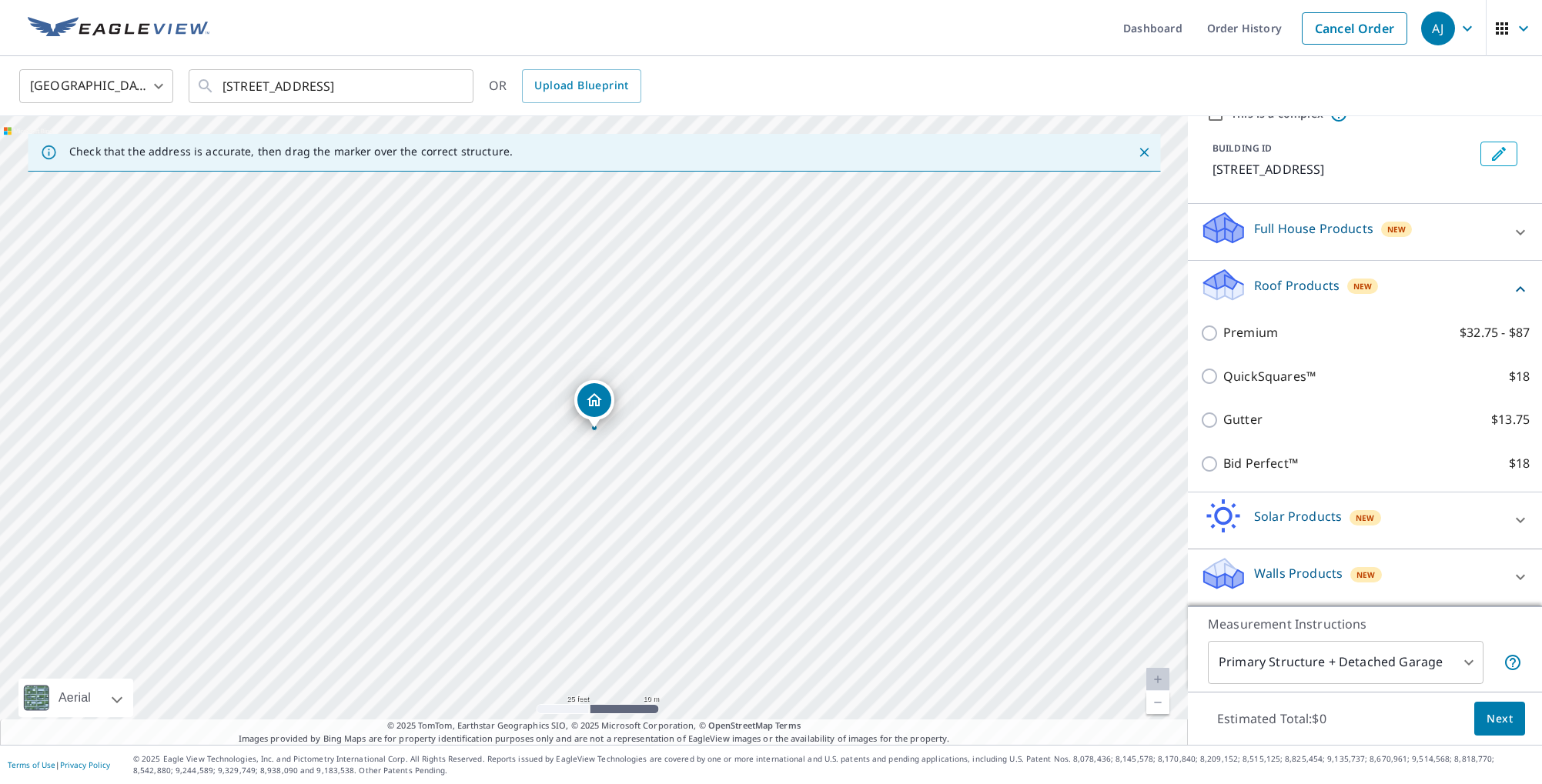
click at [1311, 584] on div "Walls Products New" at bounding box center [1351, 578] width 302 height 44
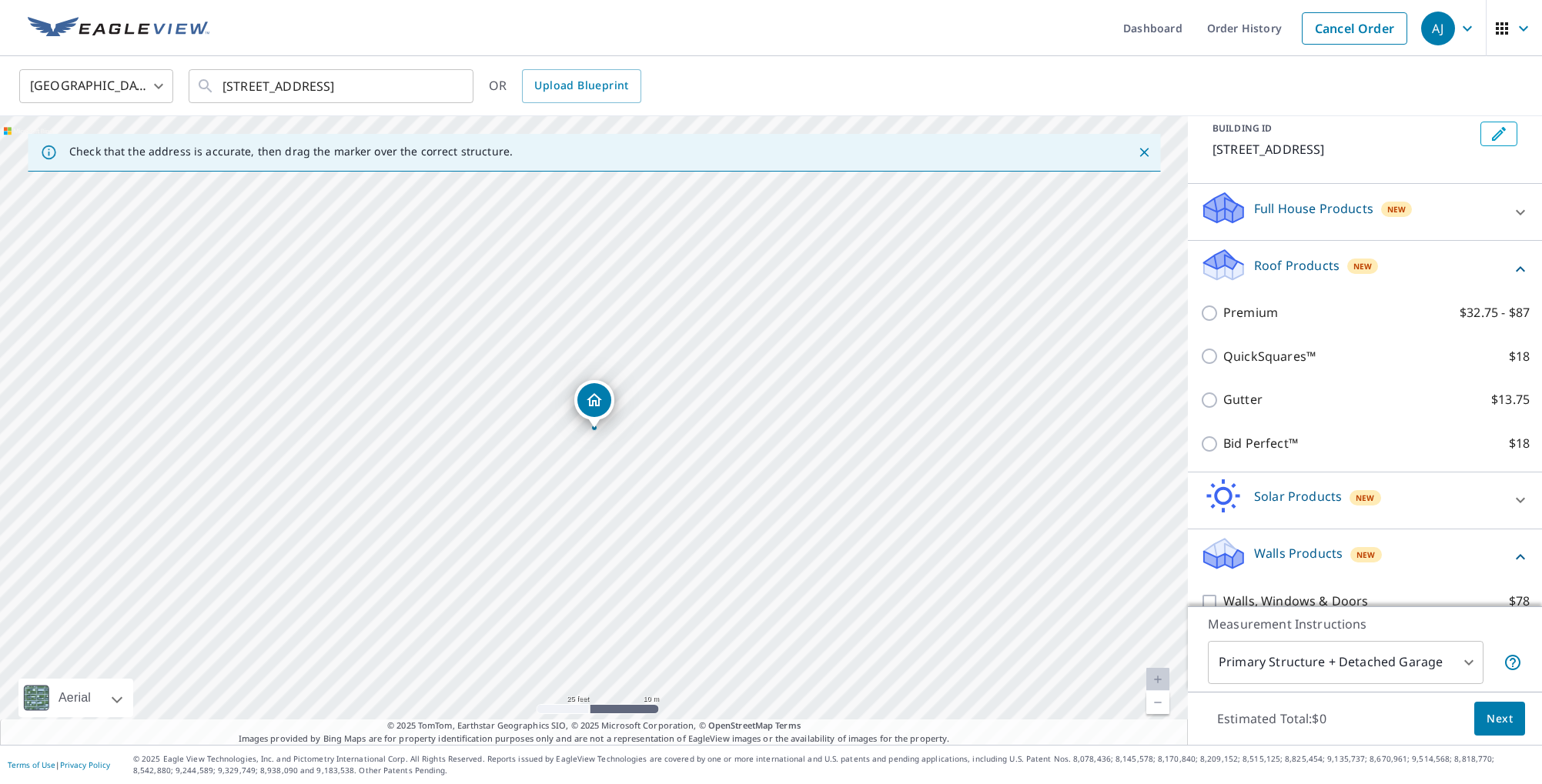
click at [1317, 563] on p "Walls Products" at bounding box center [1298, 554] width 88 height 19
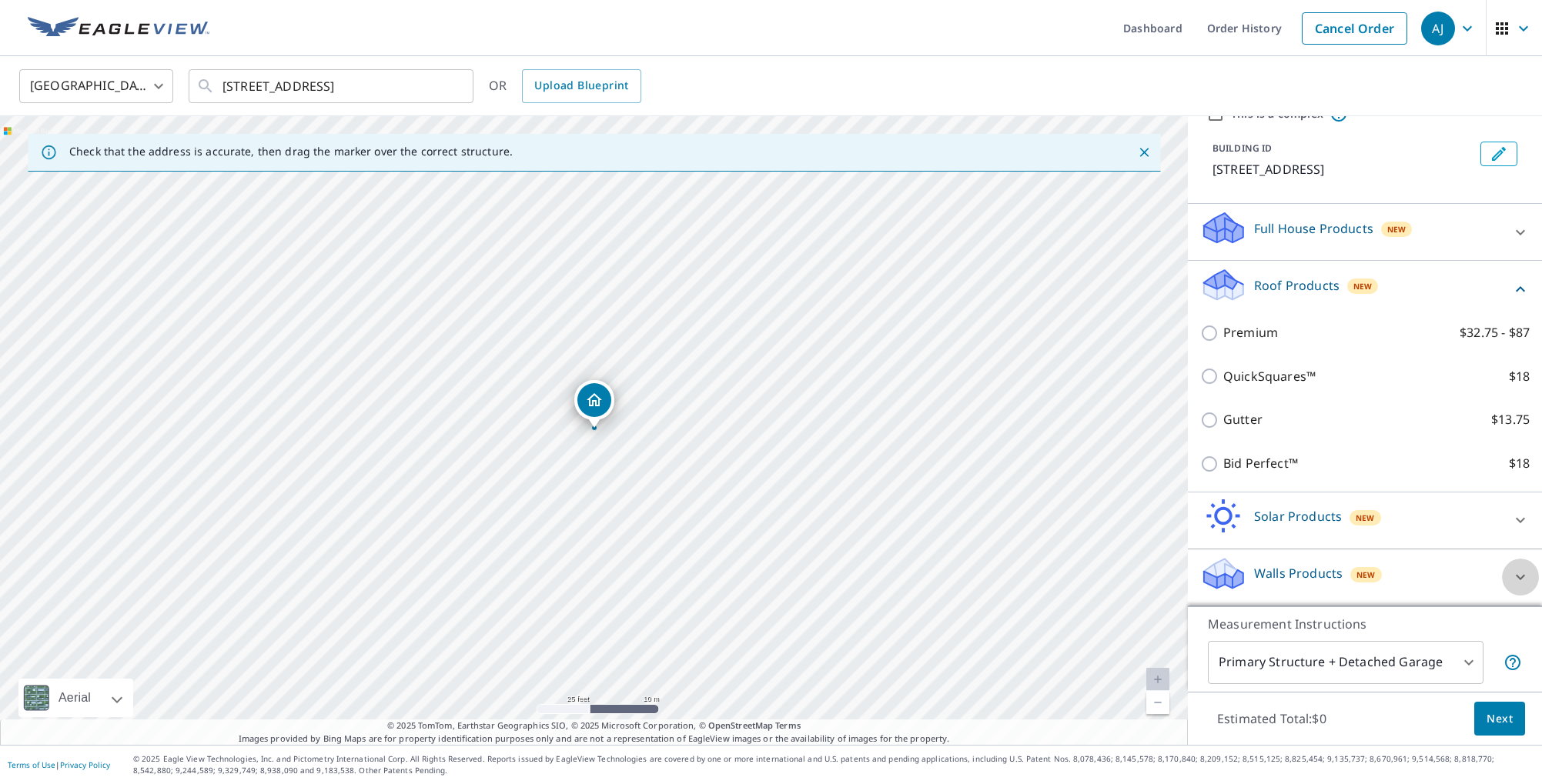
click at [1508, 569] on div at bounding box center [1520, 578] width 37 height 37
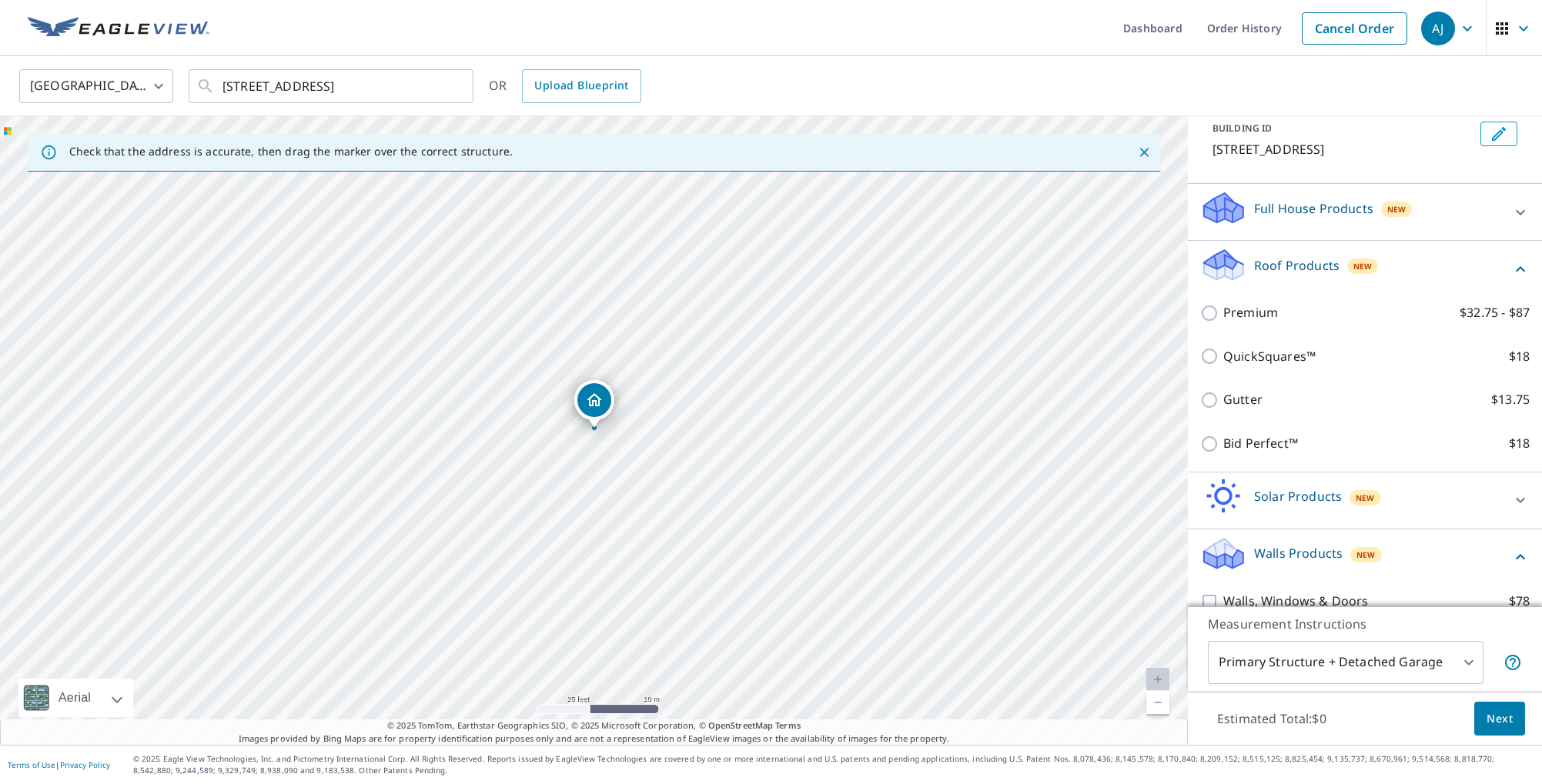
click at [1533, 573] on div "Walls Products New Walls, Windows & Doors $78 Walls $40" at bounding box center [1365, 602] width 354 height 144
click at [1520, 567] on icon at bounding box center [1520, 557] width 19 height 19
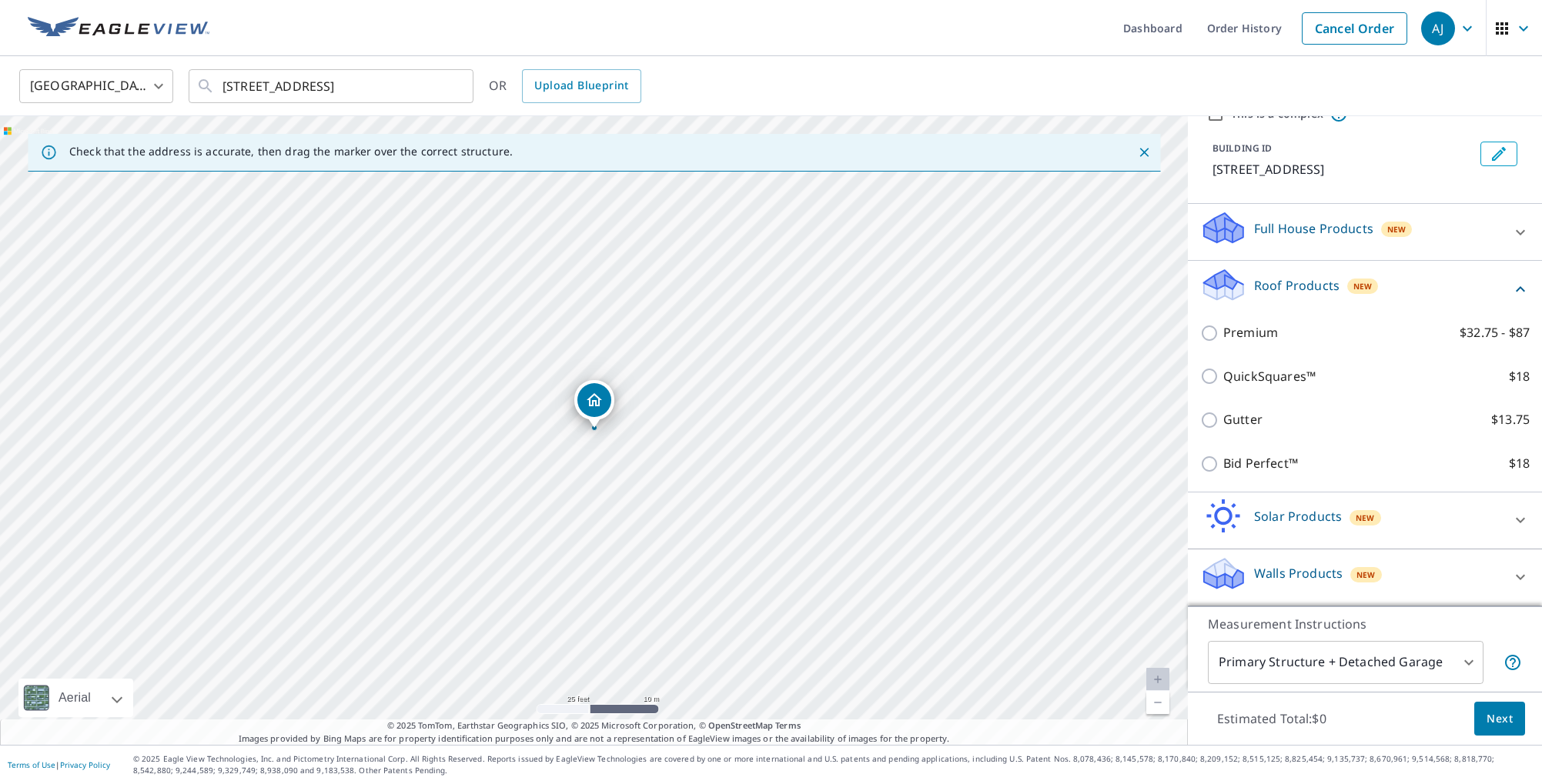
click at [1520, 578] on icon at bounding box center [1520, 578] width 9 height 5
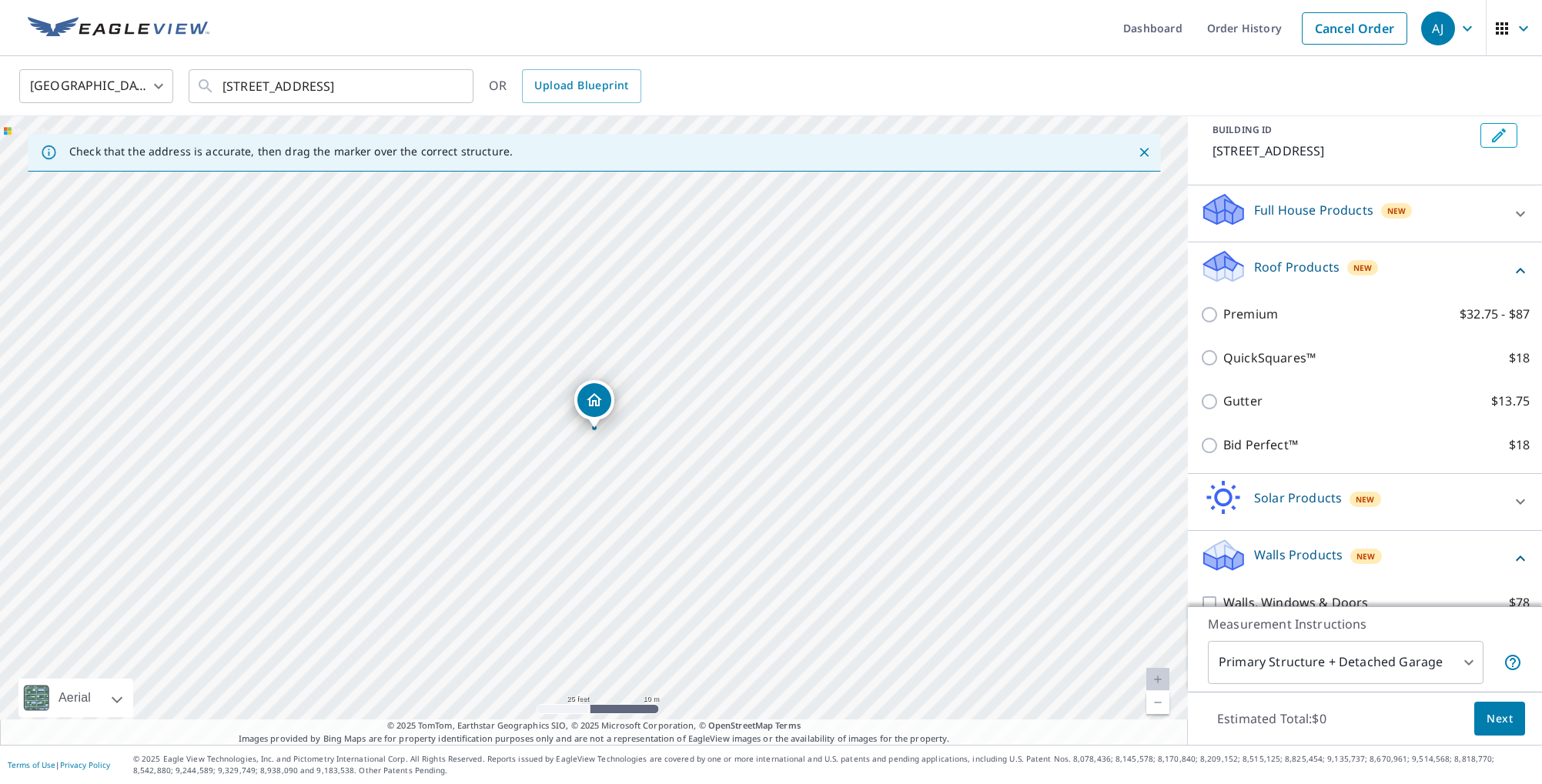
scroll to position [180, 0]
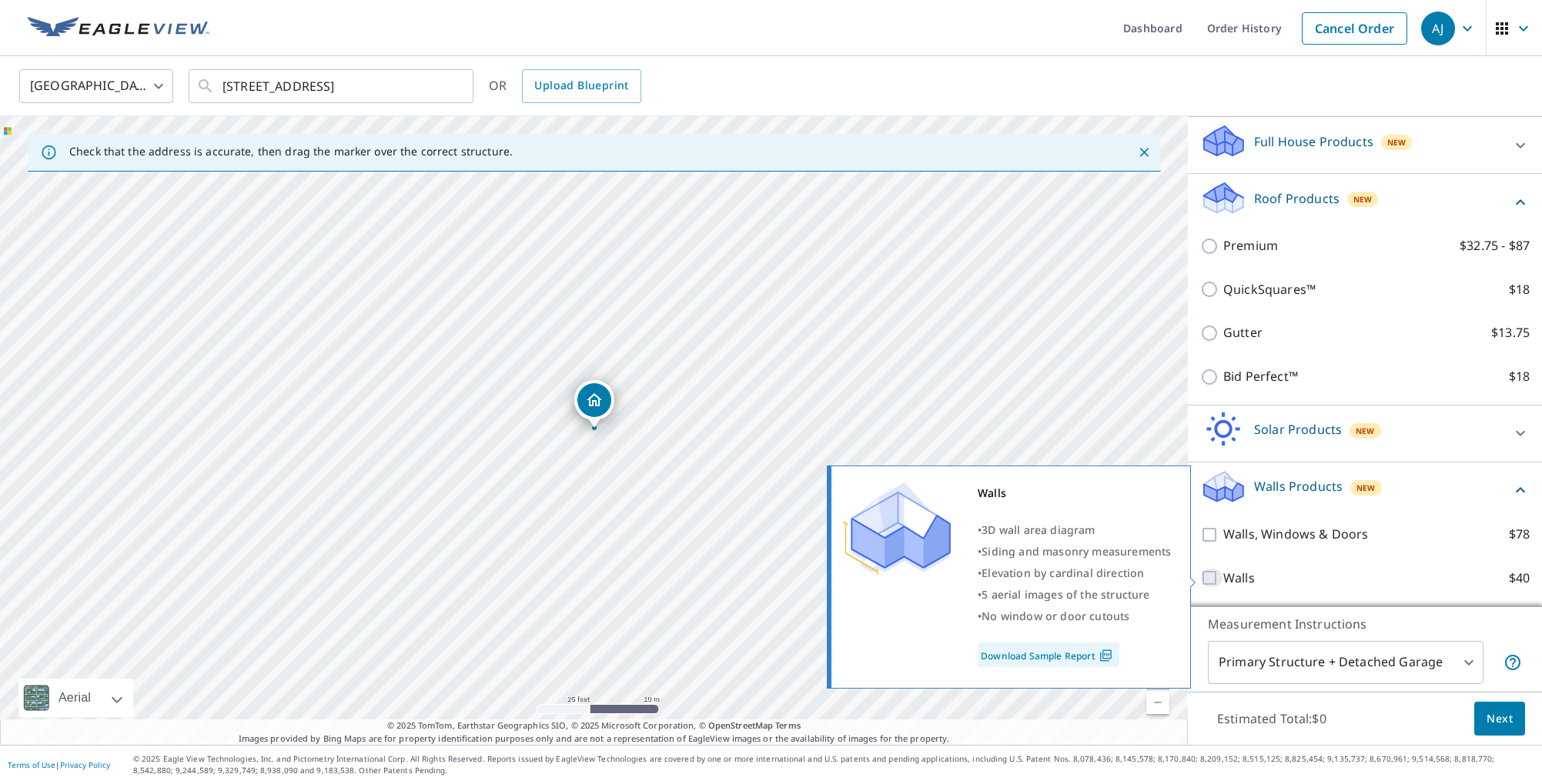
click at [1208, 581] on input "Walls $40" at bounding box center [1212, 578] width 23 height 19
checkbox input "true"
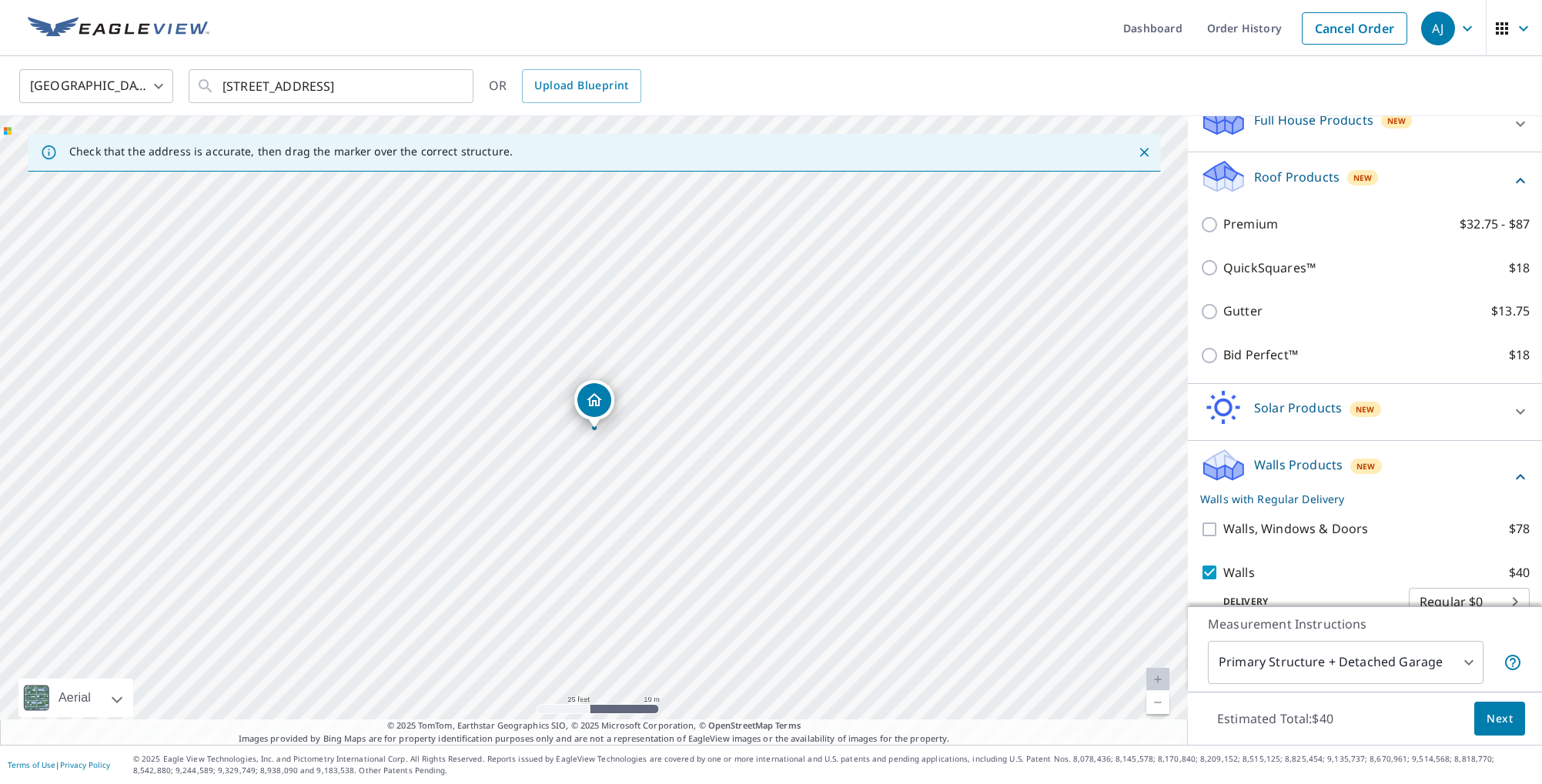
scroll to position [230, 0]
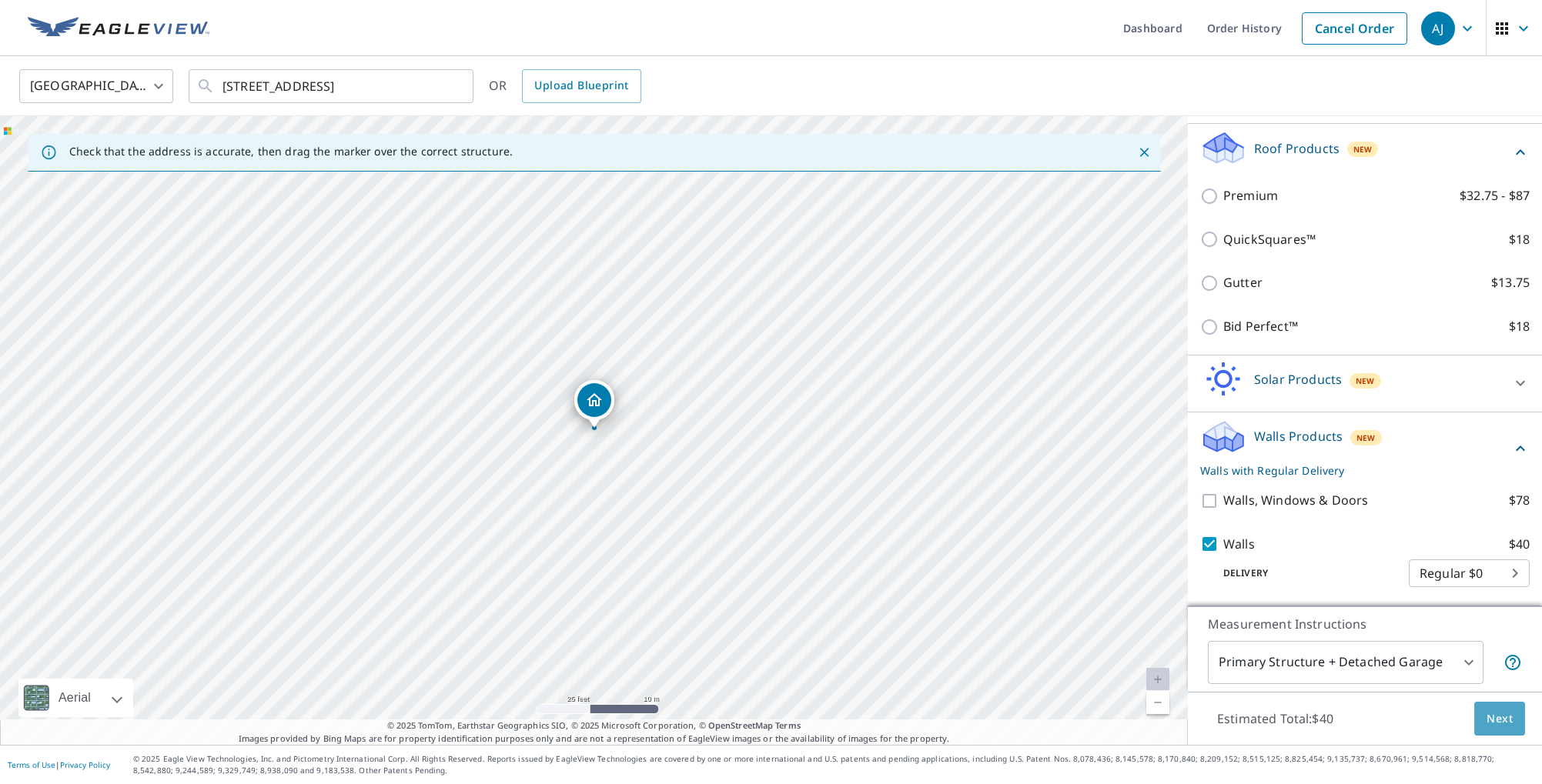
click at [1486, 728] on button "Next" at bounding box center [1499, 719] width 51 height 35
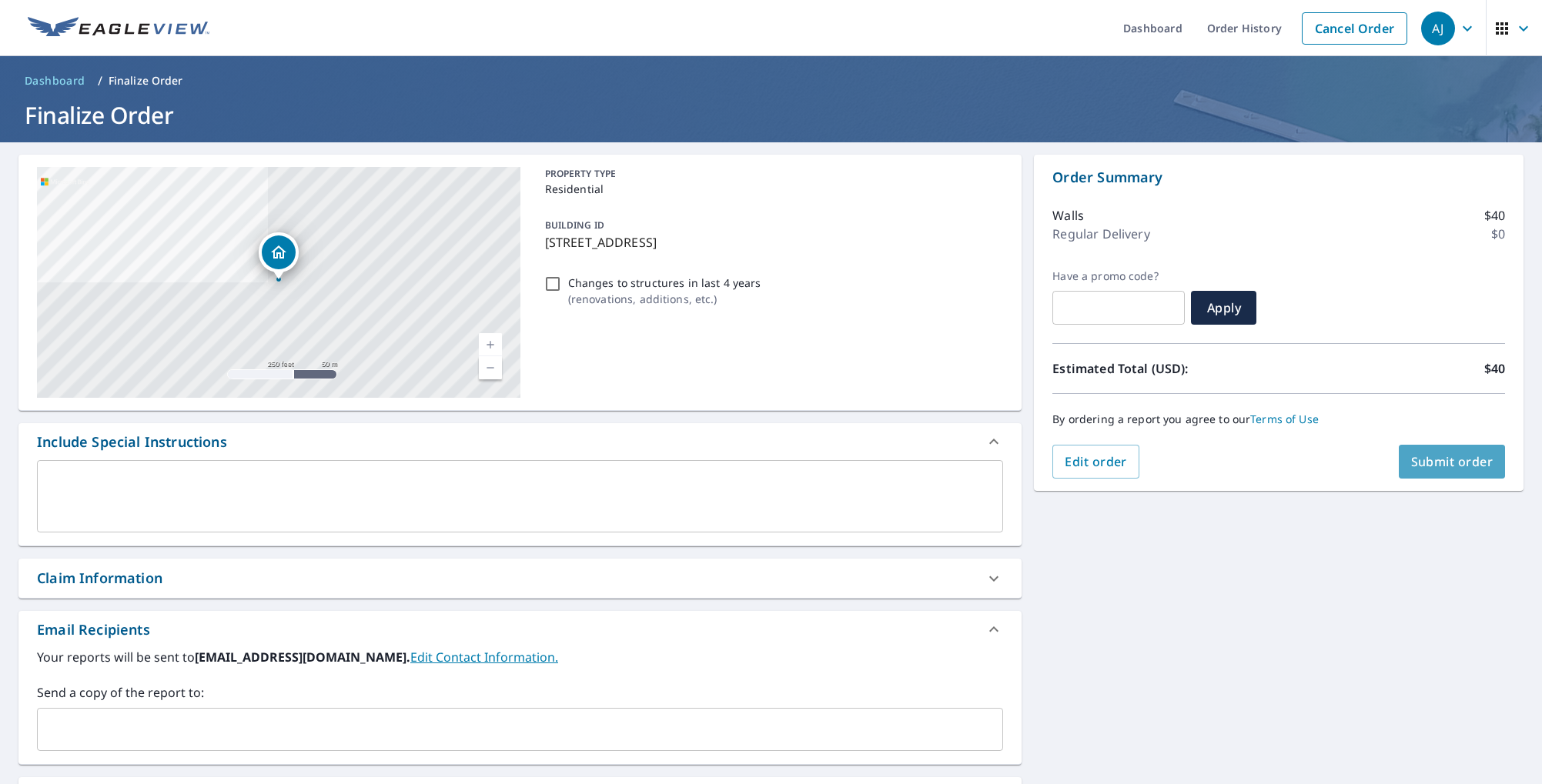
click at [1430, 465] on span "Submit order" at bounding box center [1452, 462] width 83 height 17
checkbox input "true"
